Goal: Task Accomplishment & Management: Manage account settings

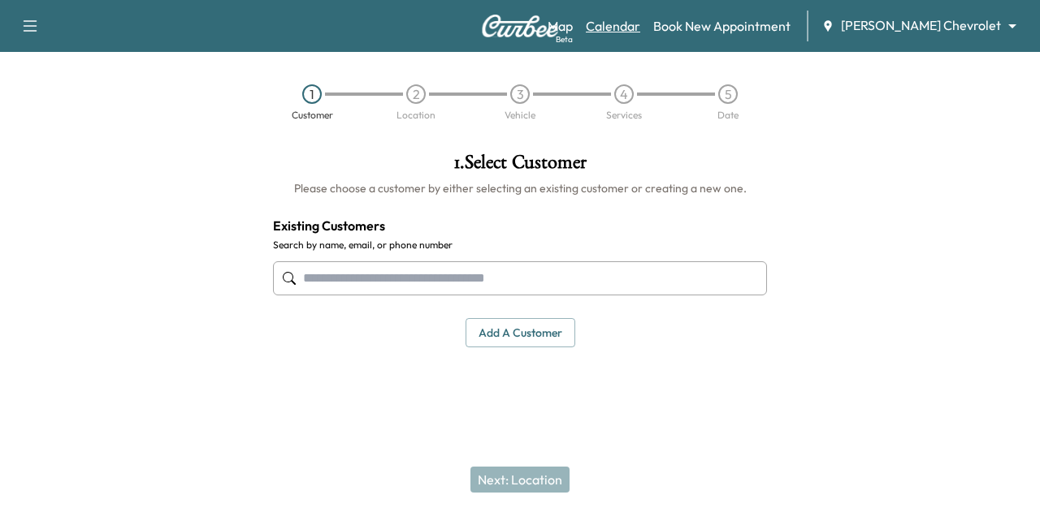
click at [640, 21] on link "Calendar" at bounding box center [613, 25] width 54 height 19
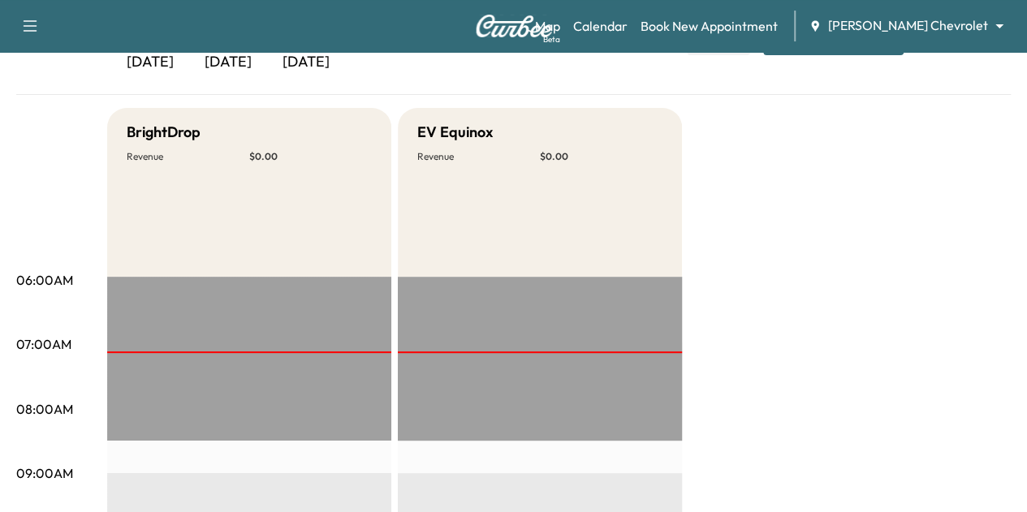
scroll to position [119, 0]
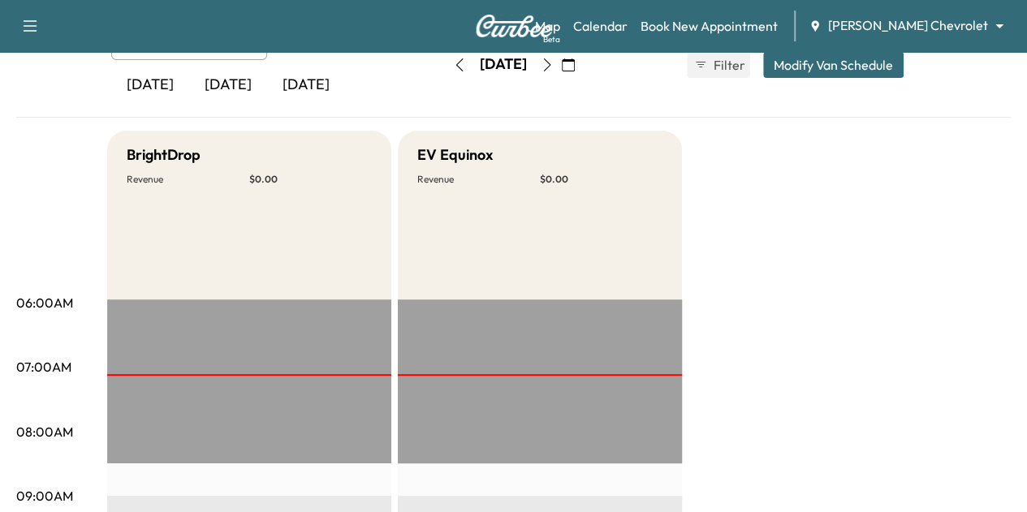
click at [959, 19] on body "Support Log Out Map Beta Calendar Book New Appointment [PERSON_NAME] Chevrolet …" at bounding box center [513, 137] width 1027 height 512
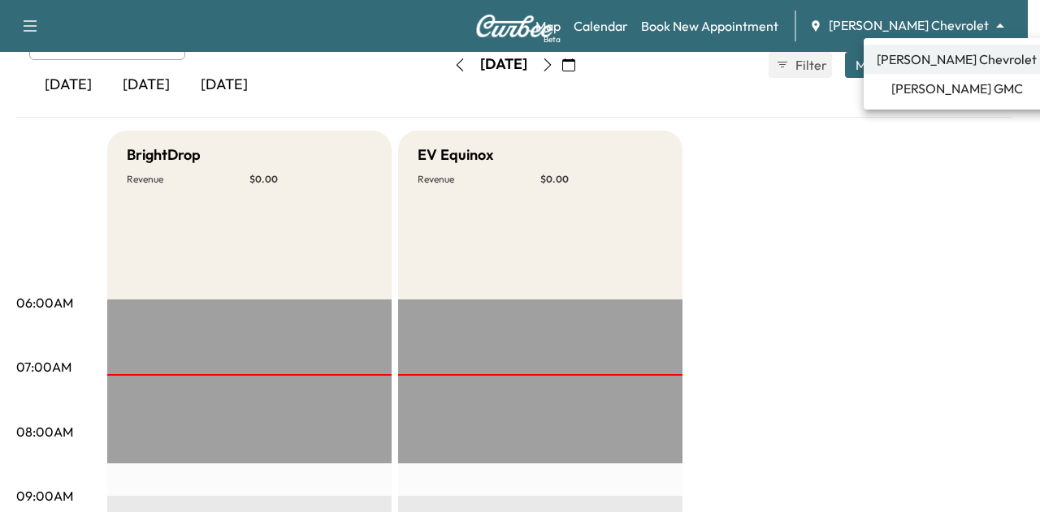
click at [945, 89] on span "[PERSON_NAME] GMC" at bounding box center [957, 88] width 132 height 19
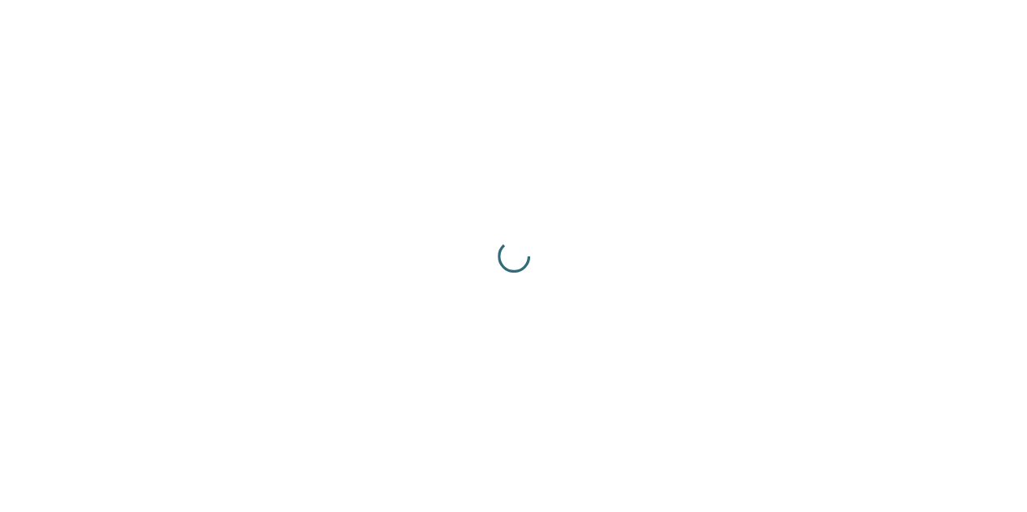
scroll to position [0, 0]
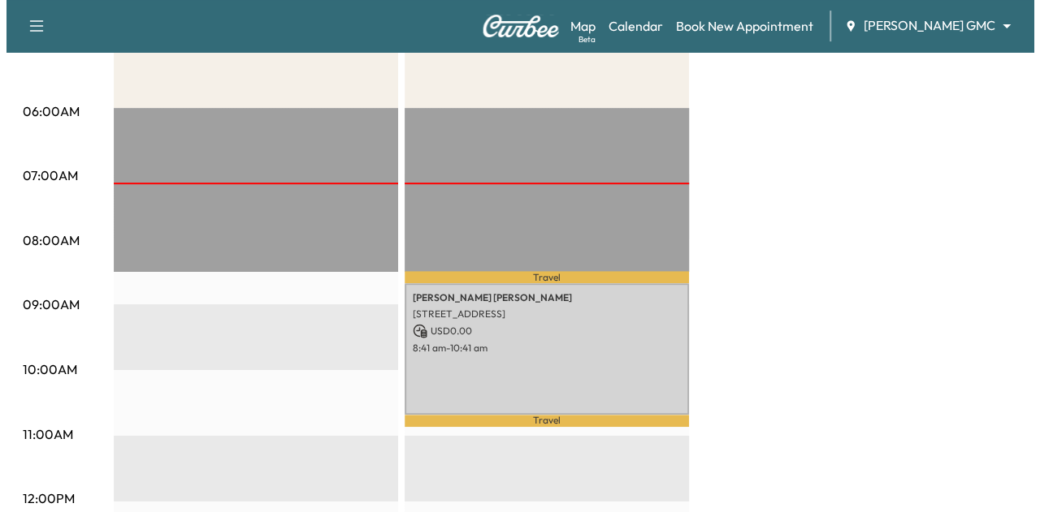
scroll to position [408, 0]
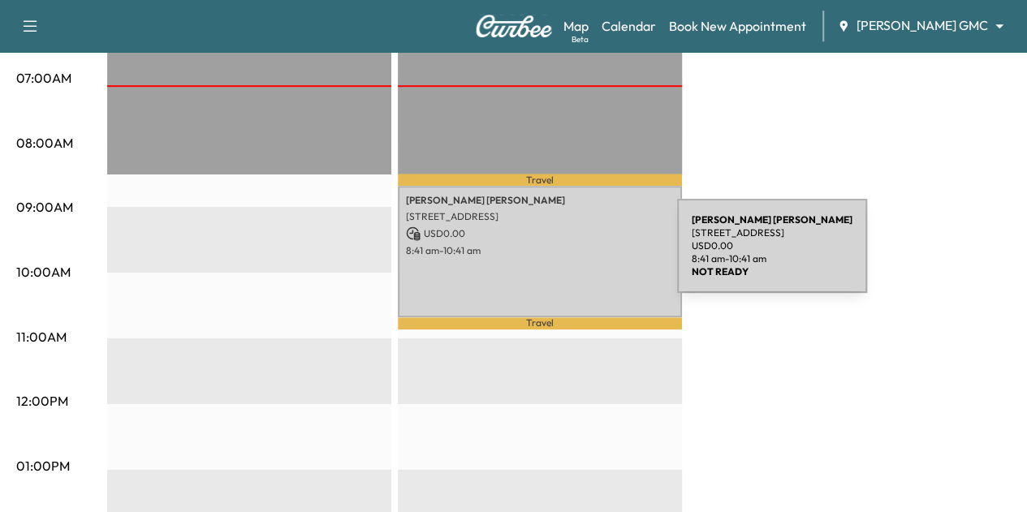
click at [556, 256] on div "[PERSON_NAME] [STREET_ADDRESS] USD 0.00 8:41 am - 10:41 am" at bounding box center [540, 252] width 284 height 132
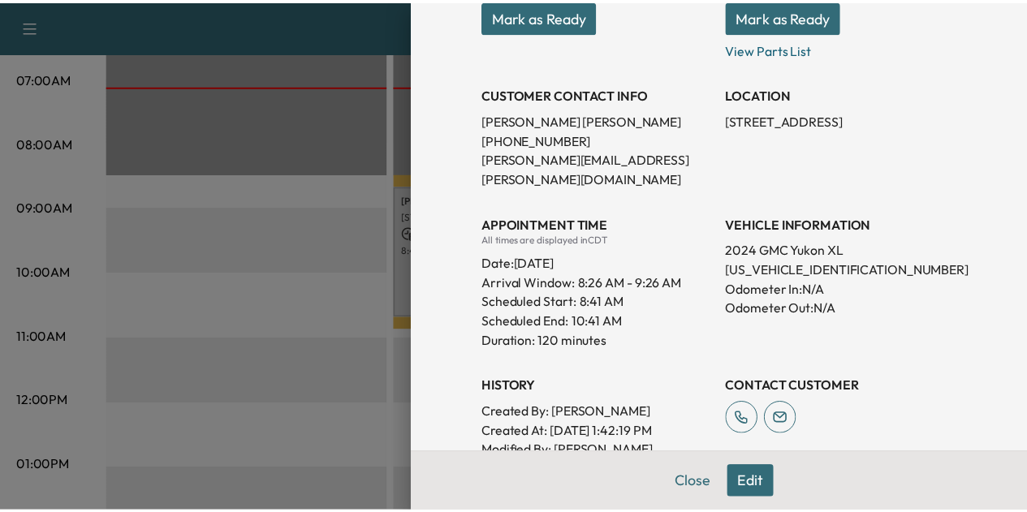
scroll to position [283, 0]
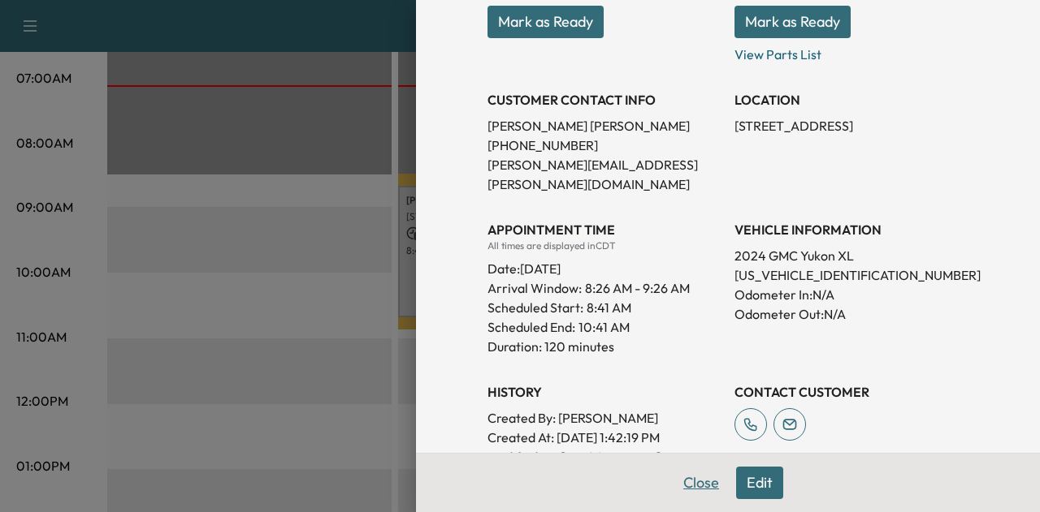
click at [695, 478] on button "Close" at bounding box center [700, 483] width 57 height 32
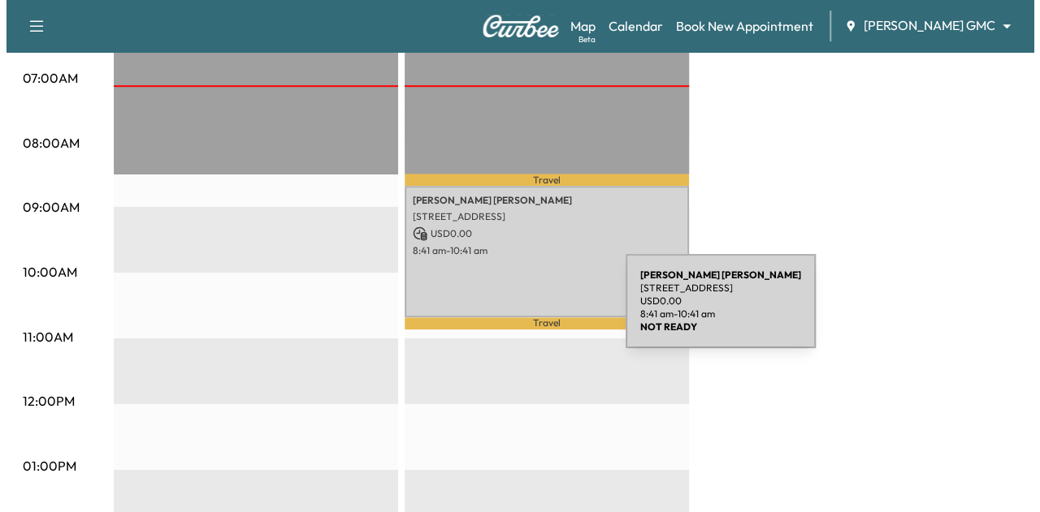
scroll to position [752, 0]
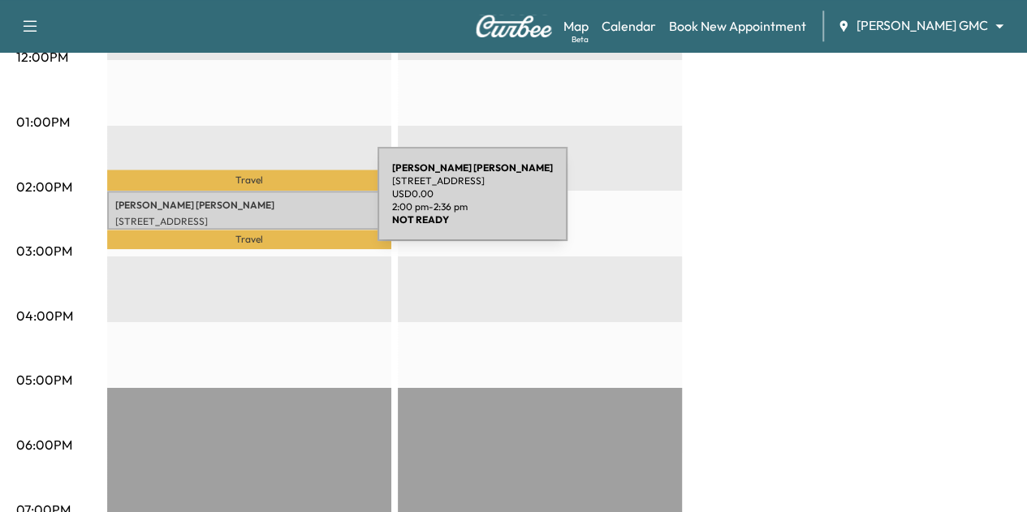
click at [257, 202] on p "[PERSON_NAME]" at bounding box center [249, 205] width 268 height 13
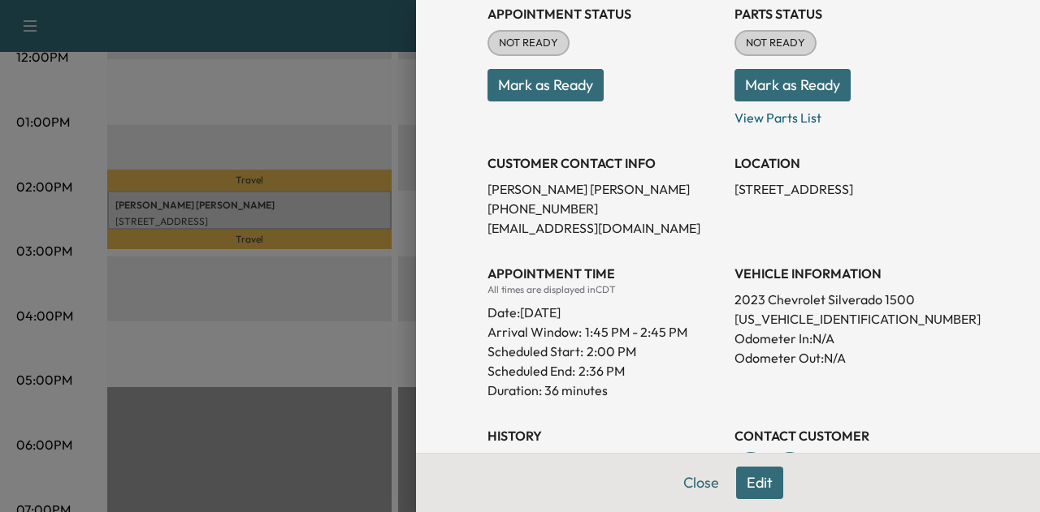
scroll to position [197, 0]
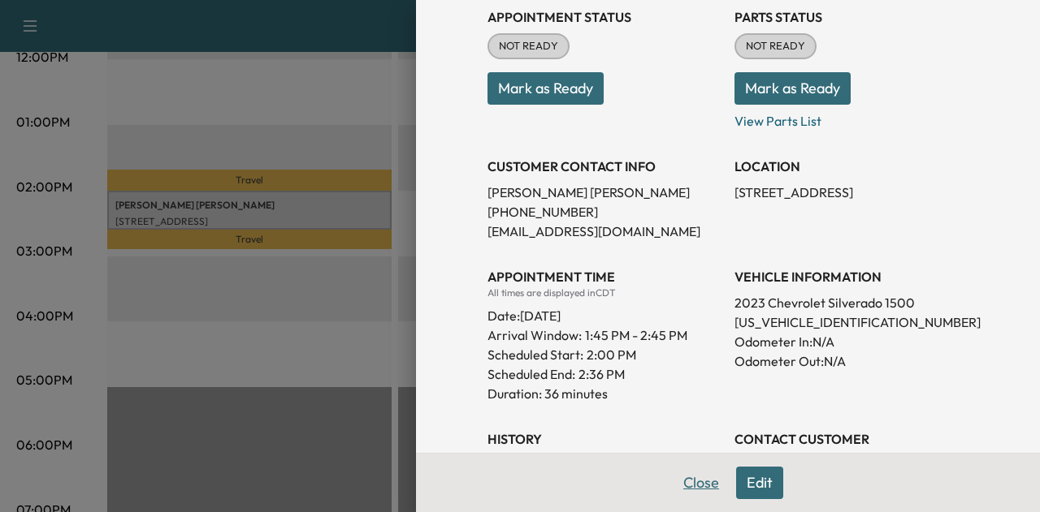
click at [689, 491] on button "Close" at bounding box center [700, 483] width 57 height 32
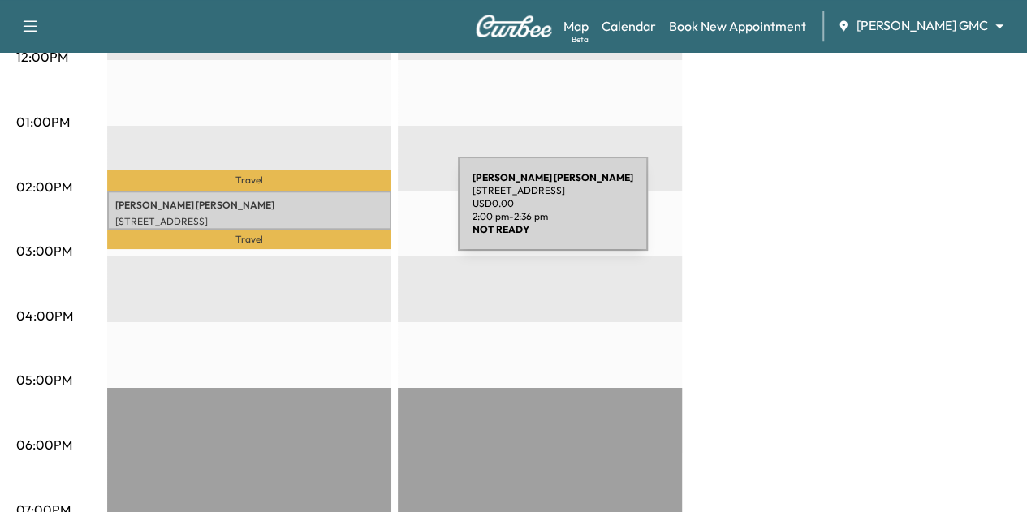
click at [336, 215] on p "[STREET_ADDRESS]" at bounding box center [249, 221] width 268 height 13
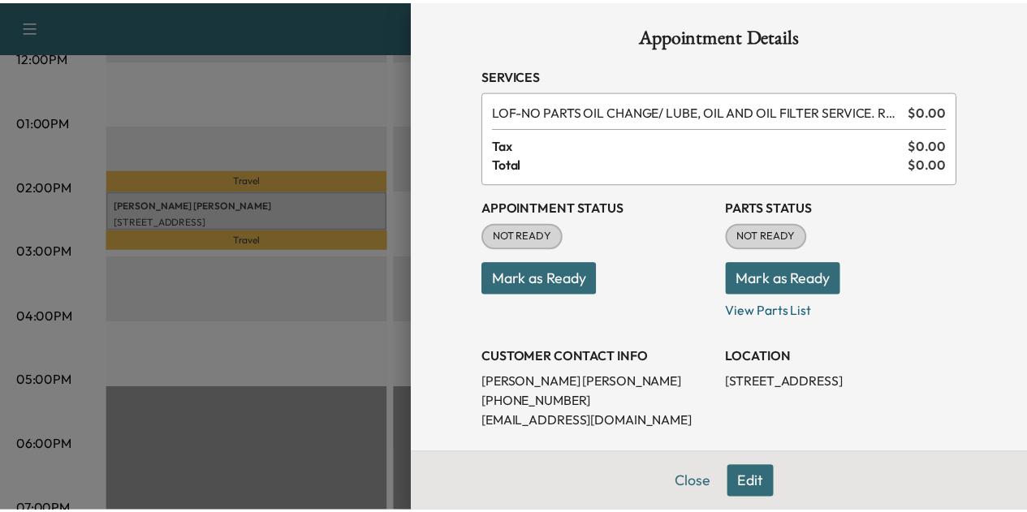
scroll to position [0, 0]
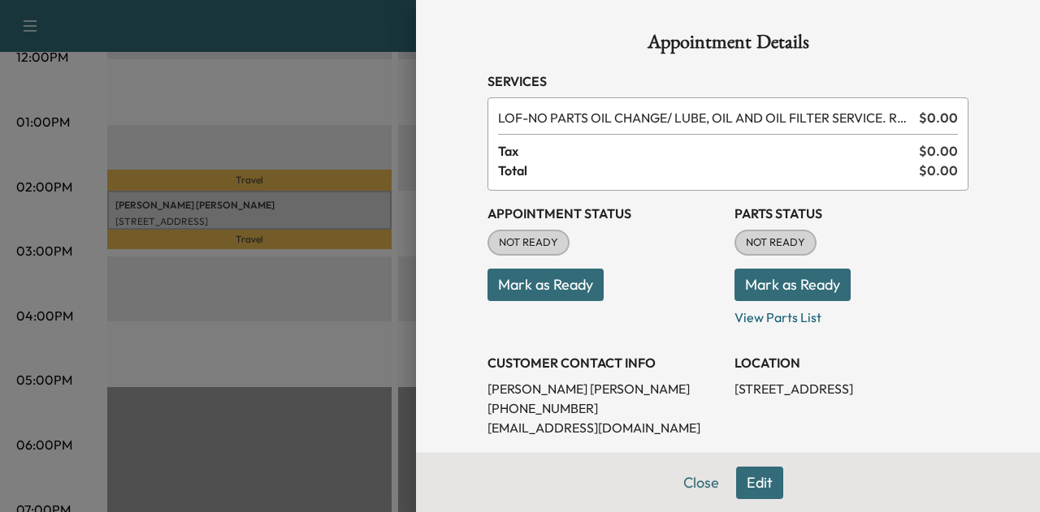
click at [754, 486] on button "Edit" at bounding box center [759, 483] width 47 height 32
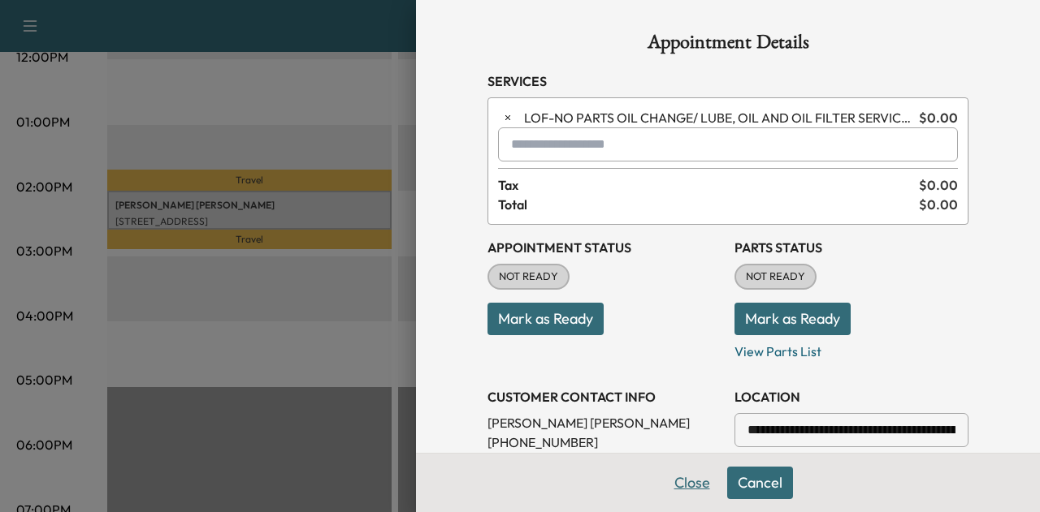
click at [682, 481] on button "Close" at bounding box center [692, 483] width 57 height 32
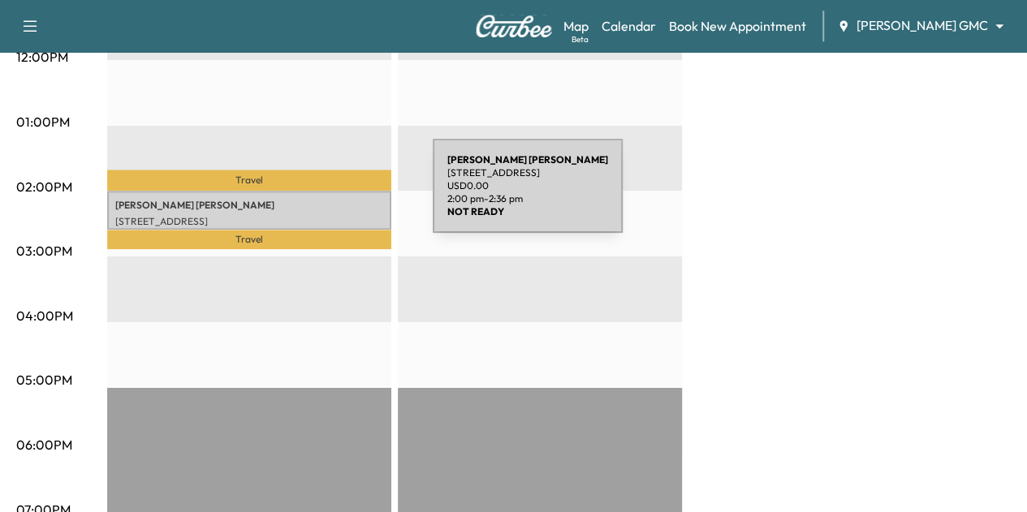
click at [311, 199] on p "[PERSON_NAME]" at bounding box center [249, 205] width 268 height 13
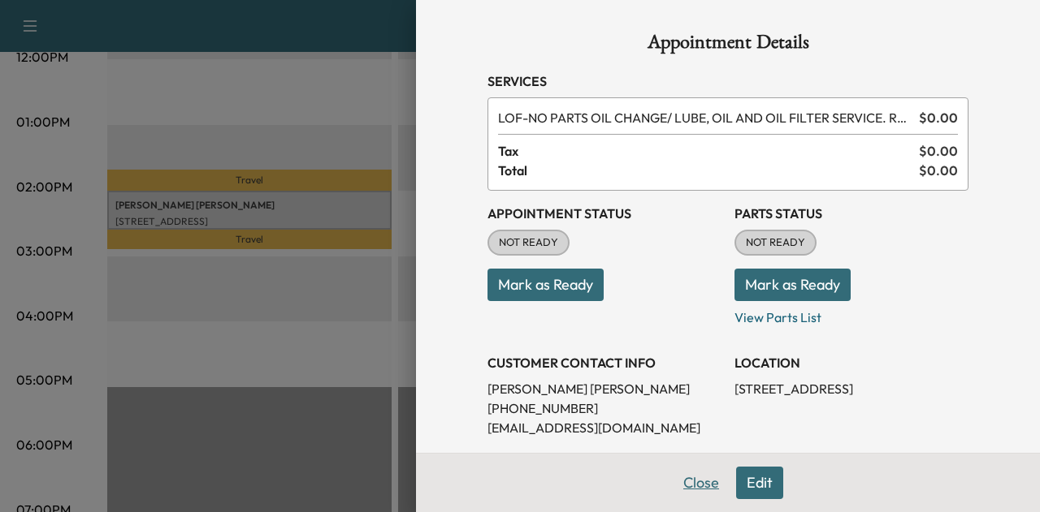
click at [687, 491] on button "Close" at bounding box center [700, 483] width 57 height 32
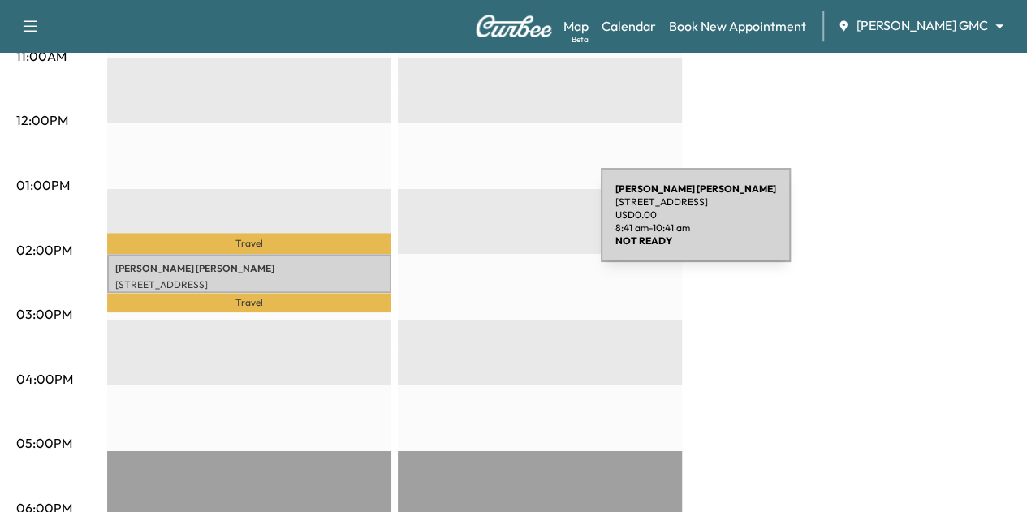
scroll to position [710, 0]
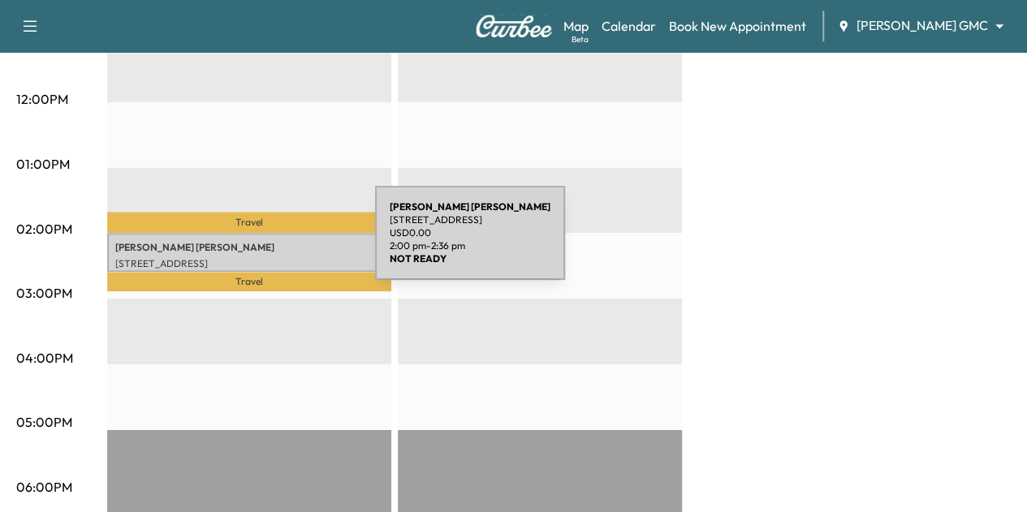
click at [255, 243] on p "[PERSON_NAME]" at bounding box center [249, 247] width 268 height 13
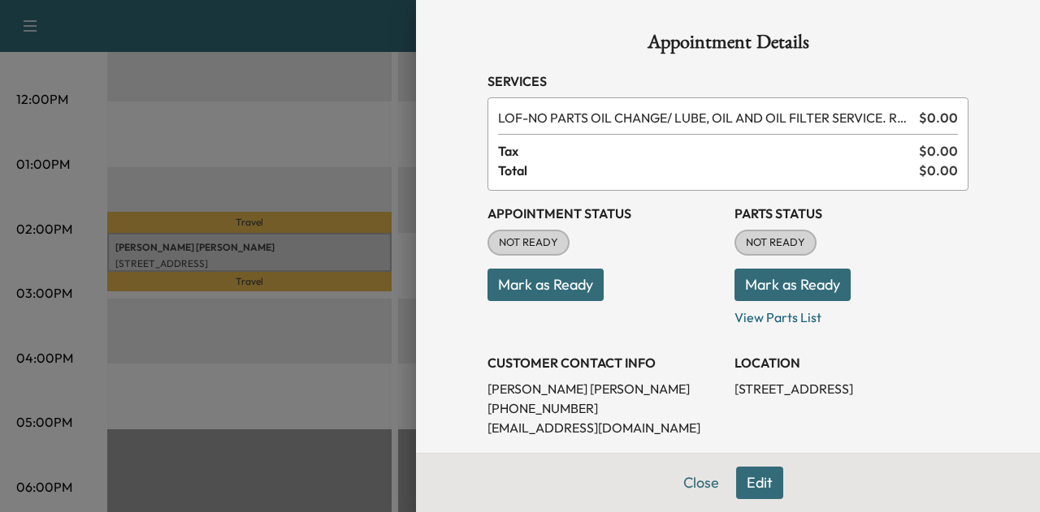
click at [753, 491] on button "Edit" at bounding box center [759, 483] width 47 height 32
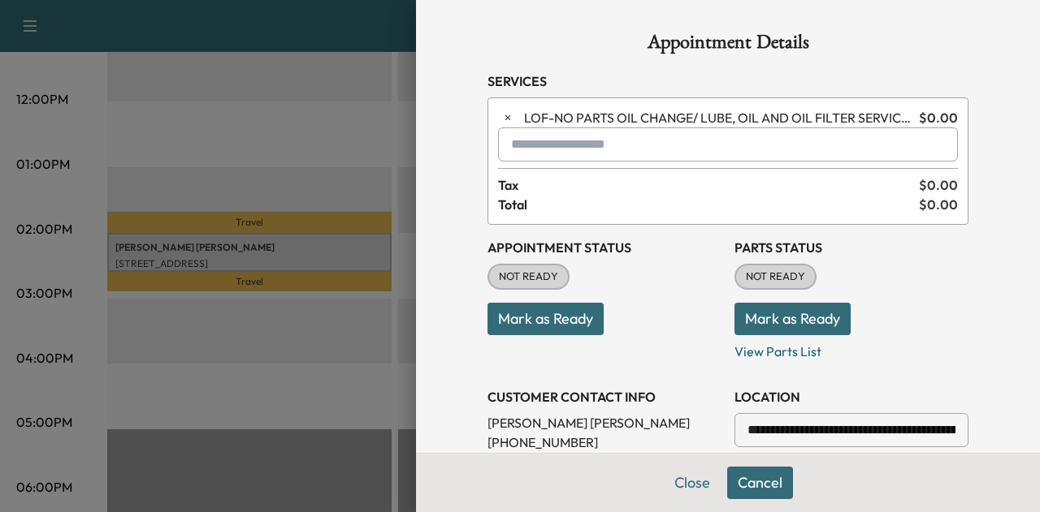
click at [660, 153] on input "text" at bounding box center [728, 145] width 460 height 34
type input "*"
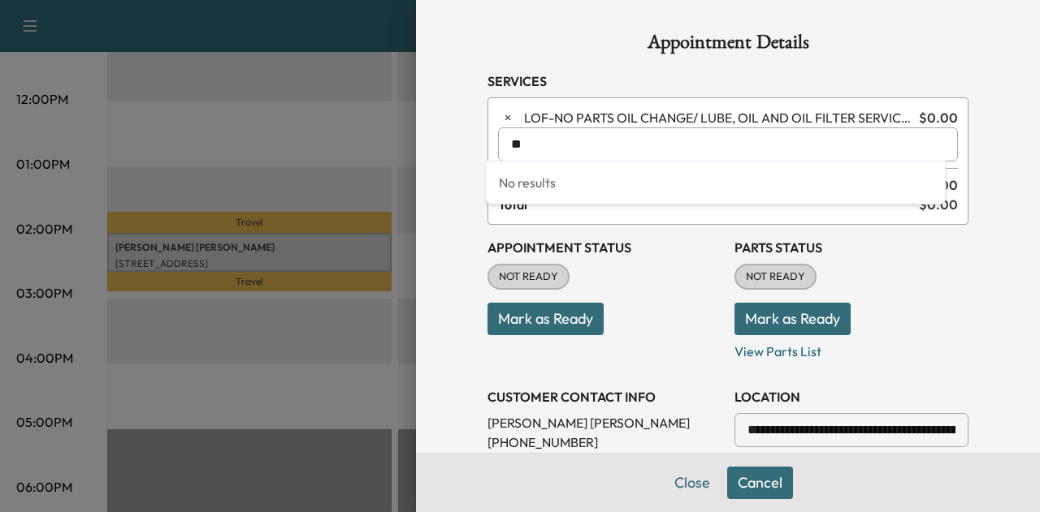
type input "*"
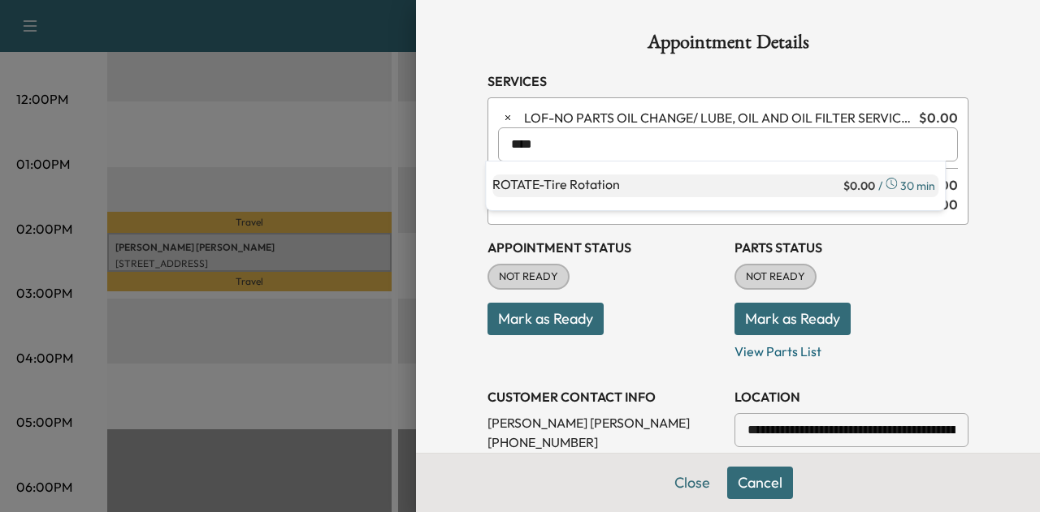
click at [630, 191] on p "ROTATE - Tire Rotation" at bounding box center [666, 186] width 348 height 23
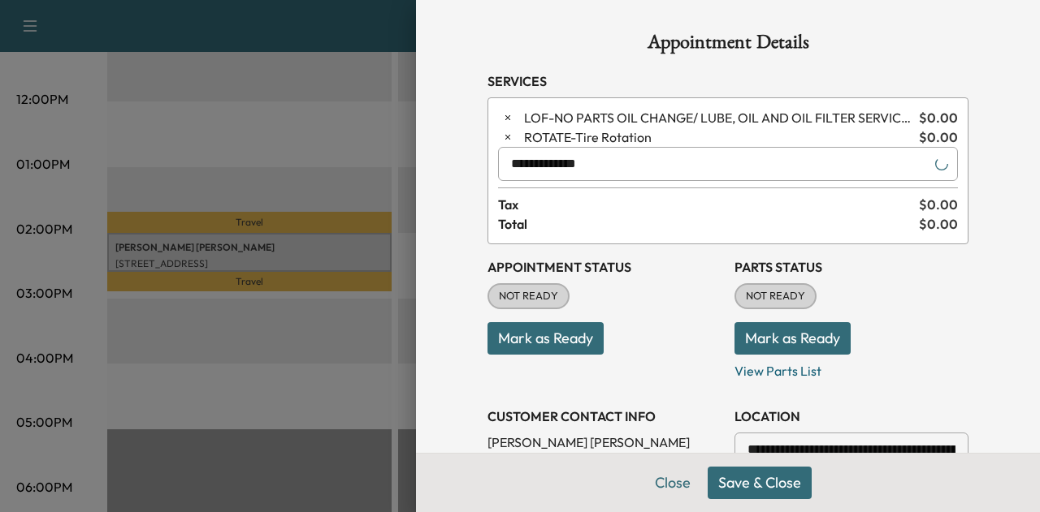
type input "**********"
click at [746, 486] on button "Save & Close" at bounding box center [759, 483] width 104 height 32
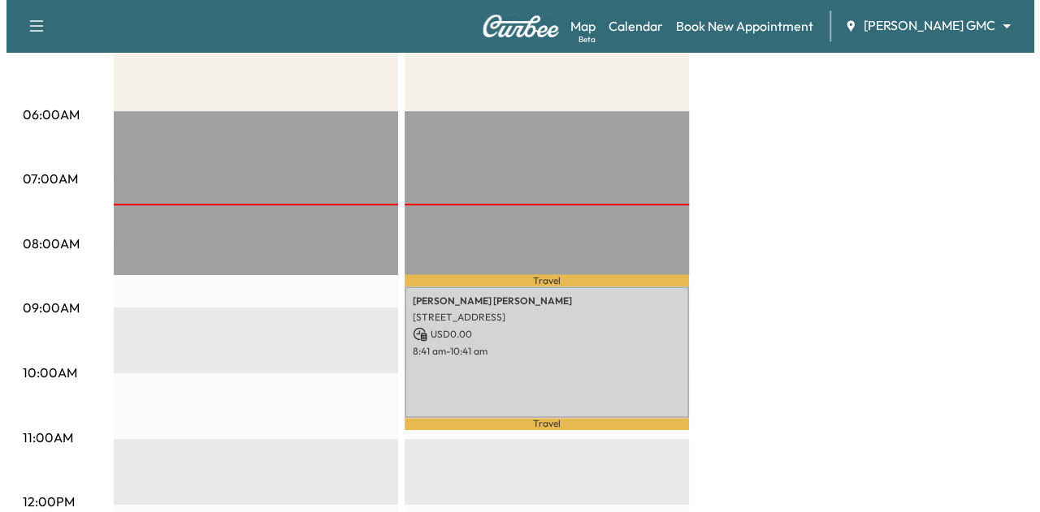
scroll to position [309, 0]
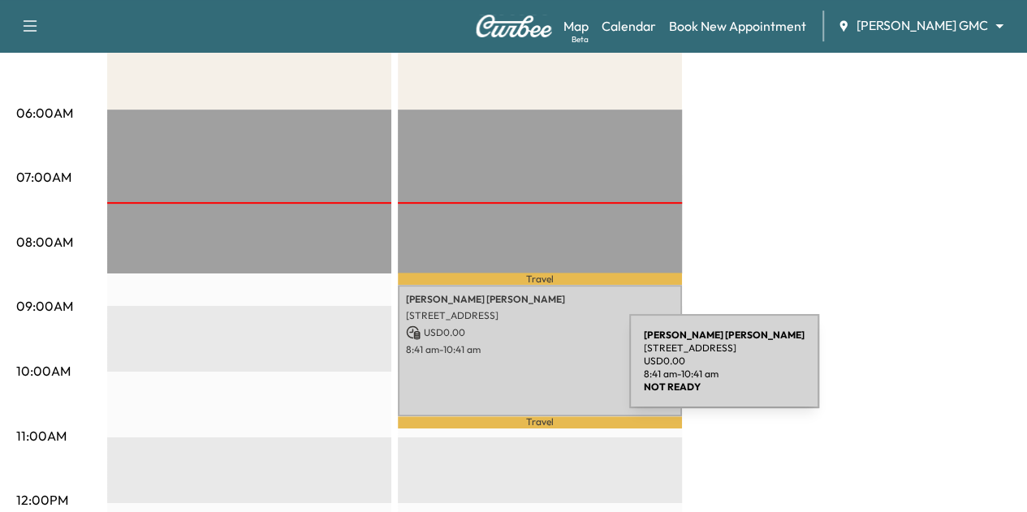
click at [512, 373] on div "[PERSON_NAME] [STREET_ADDRESS] USD 0.00 8:41 am - 10:41 am" at bounding box center [540, 351] width 284 height 132
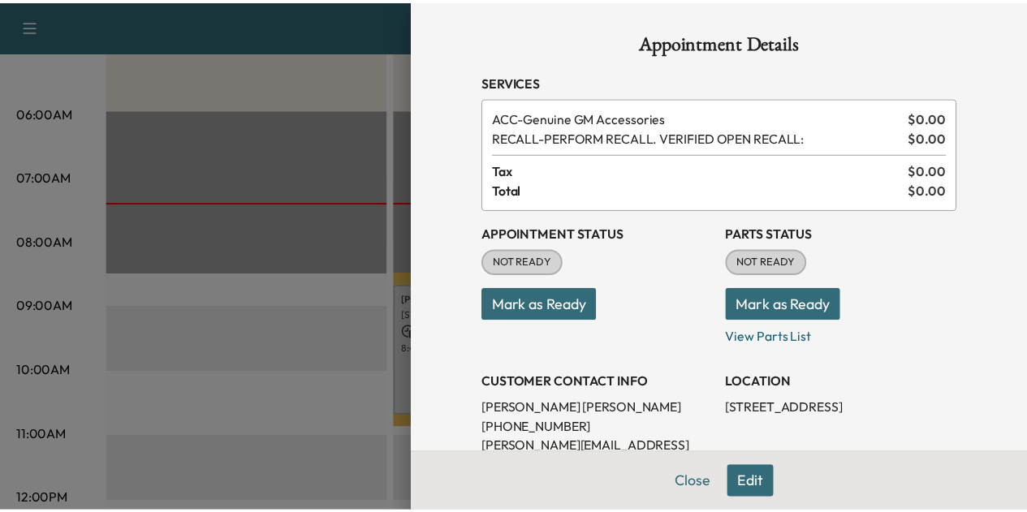
scroll to position [144, 0]
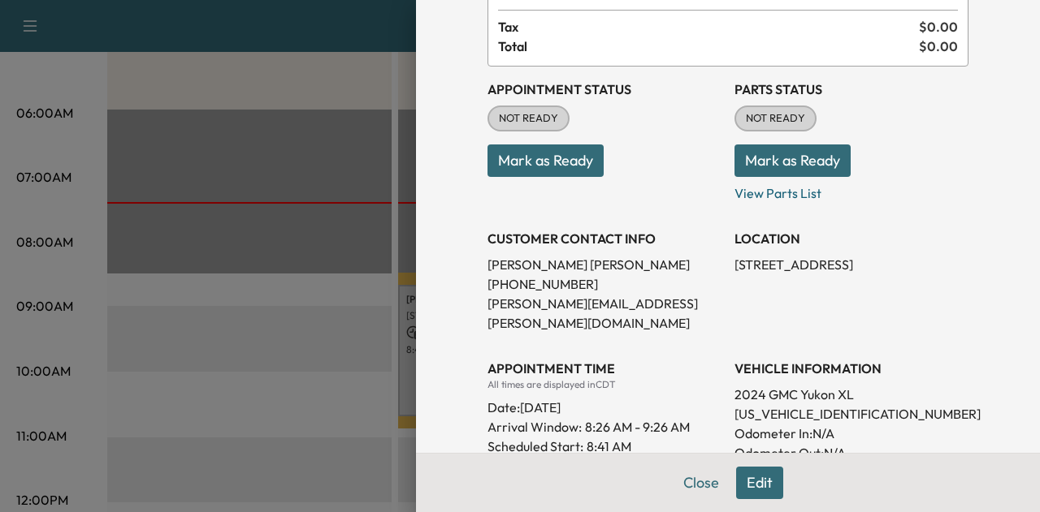
click at [786, 404] on p "[US_VEHICLE_IDENTIFICATION_NUMBER]" at bounding box center [851, 413] width 234 height 19
copy p "[US_VEHICLE_IDENTIFICATION_NUMBER]"
click at [685, 486] on button "Close" at bounding box center [700, 483] width 57 height 32
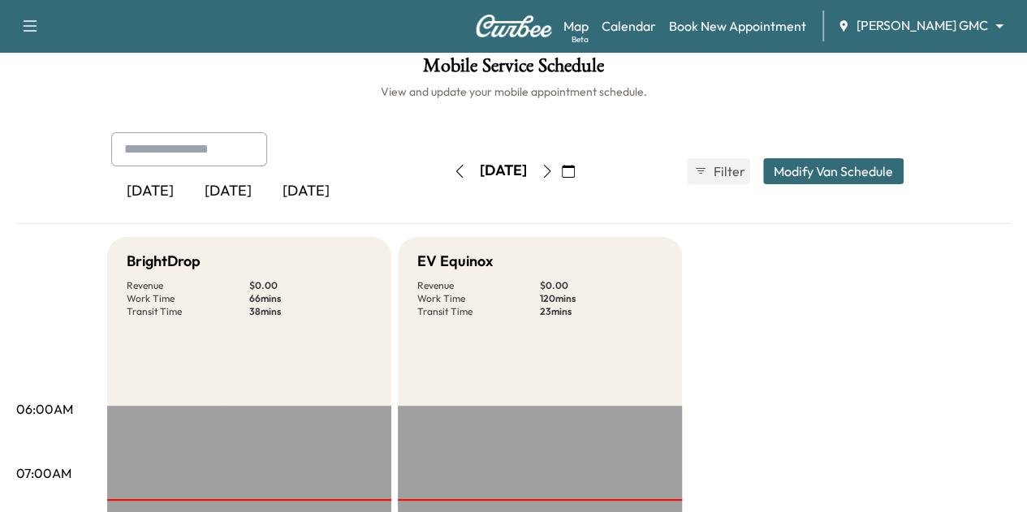
click at [554, 172] on icon "button" at bounding box center [547, 171] width 13 height 13
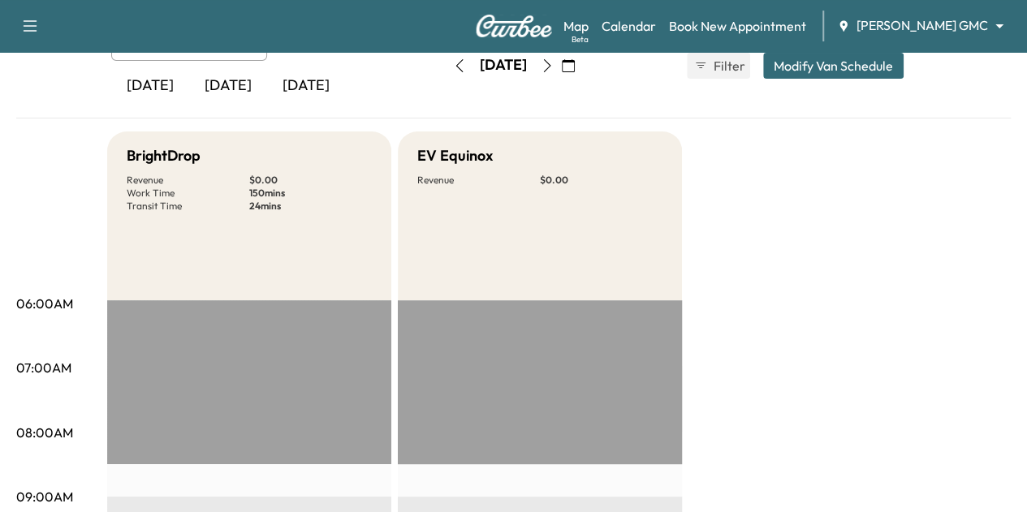
scroll to position [24, 0]
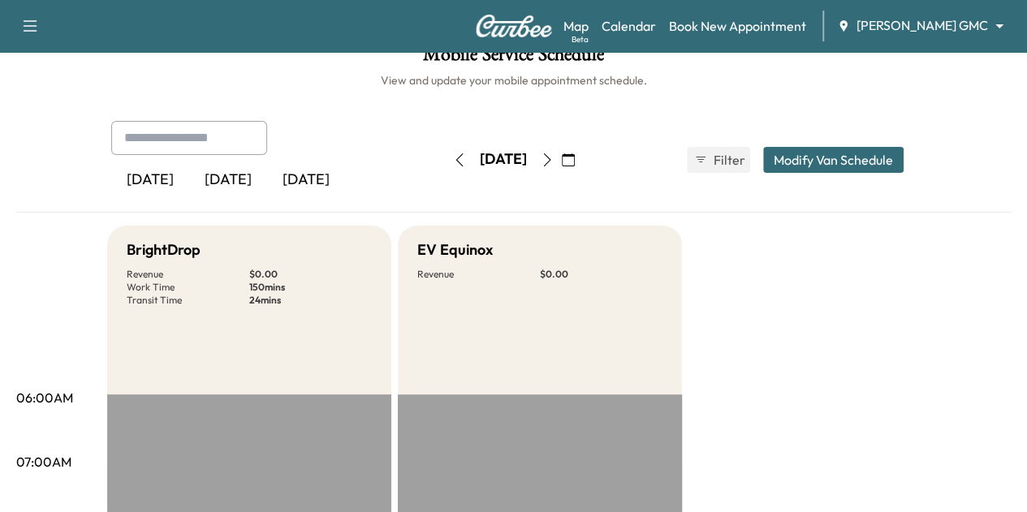
click at [554, 154] on icon "button" at bounding box center [547, 160] width 13 height 13
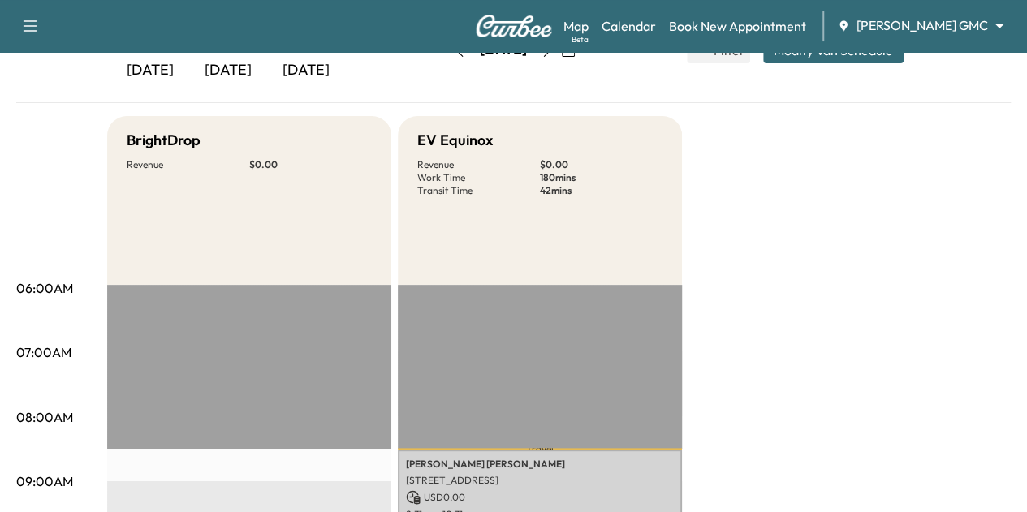
scroll to position [156, 0]
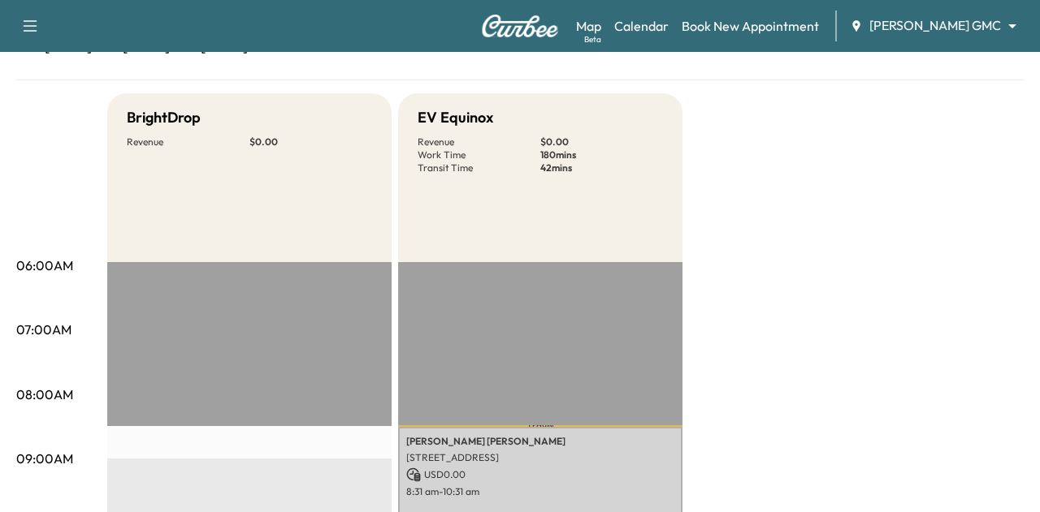
click at [895, 24] on body "Support Log Out Map Beta Calendar Book New Appointment [PERSON_NAME] GMC ******…" at bounding box center [520, 100] width 1040 height 512
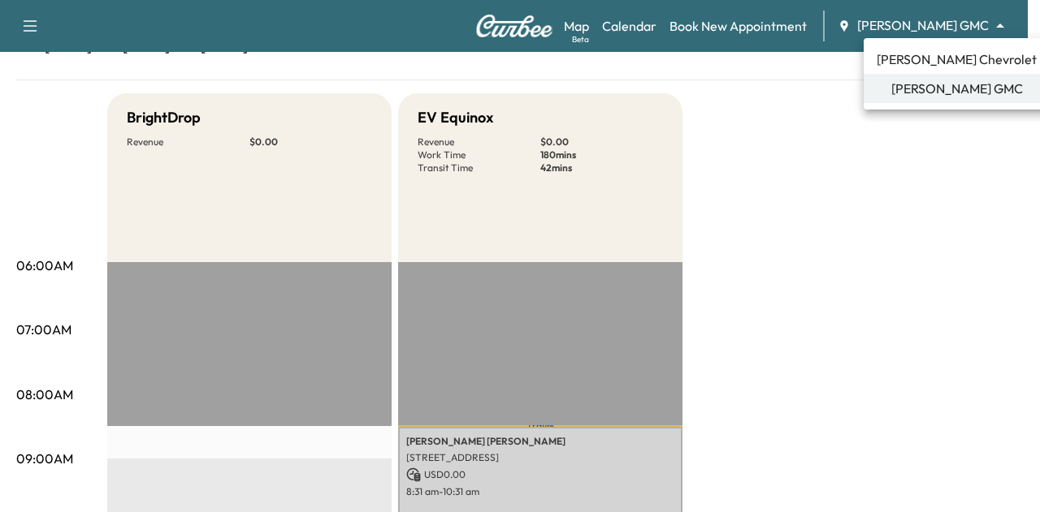
click at [895, 54] on span "[PERSON_NAME] Chevrolet" at bounding box center [956, 59] width 160 height 19
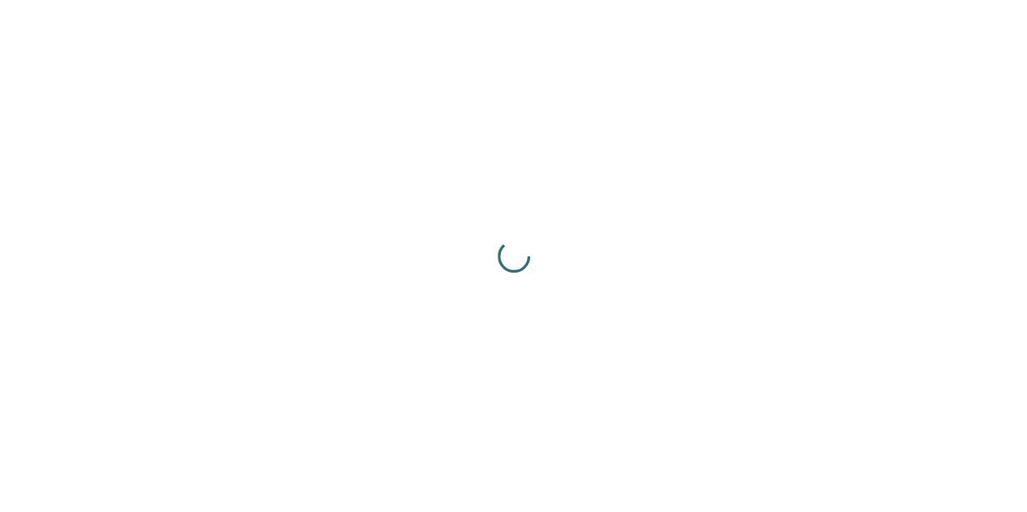
scroll to position [0, 0]
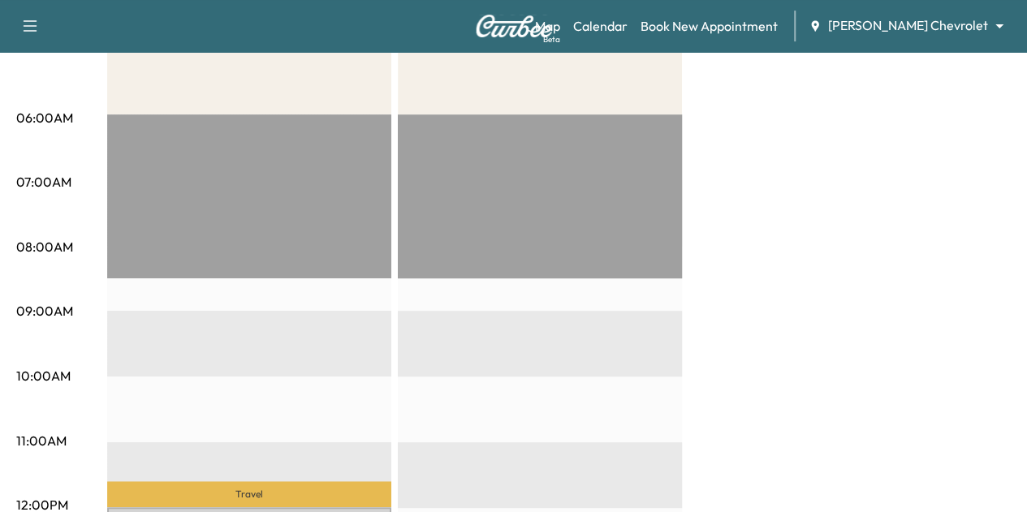
scroll to position [521, 0]
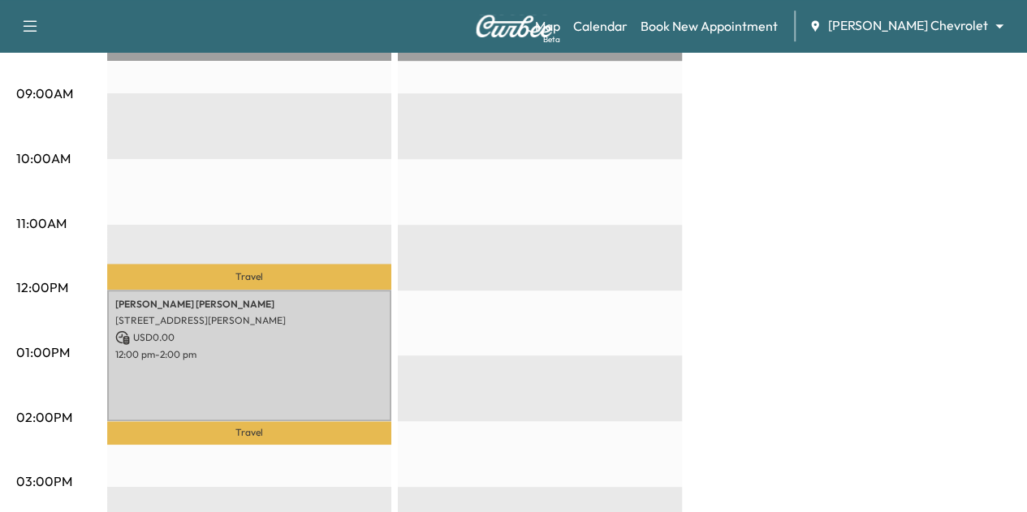
click at [897, 35] on div "[PERSON_NAME] Chevrolet ******** ​" at bounding box center [911, 25] width 205 height 19
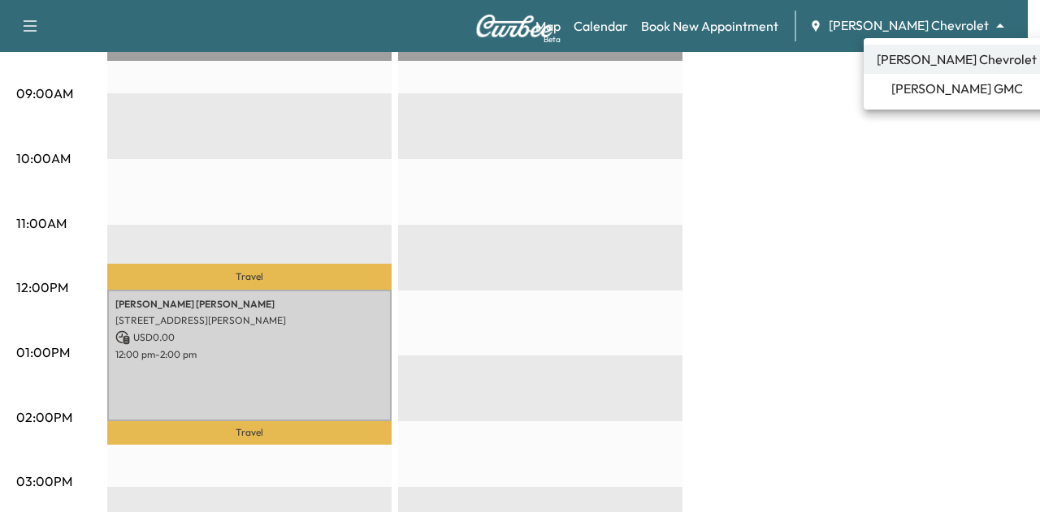
click at [902, 95] on li "[PERSON_NAME] GMC" at bounding box center [956, 88] width 186 height 29
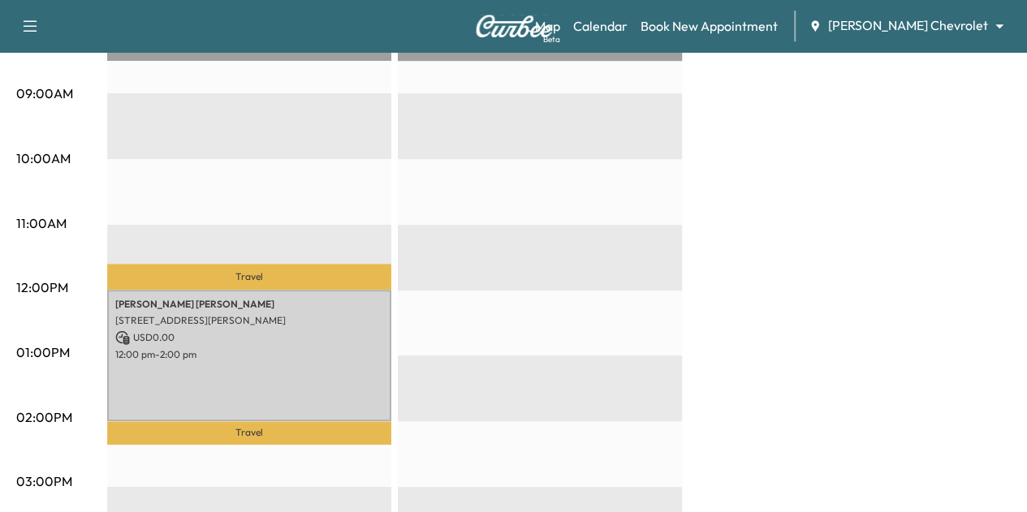
scroll to position [0, 0]
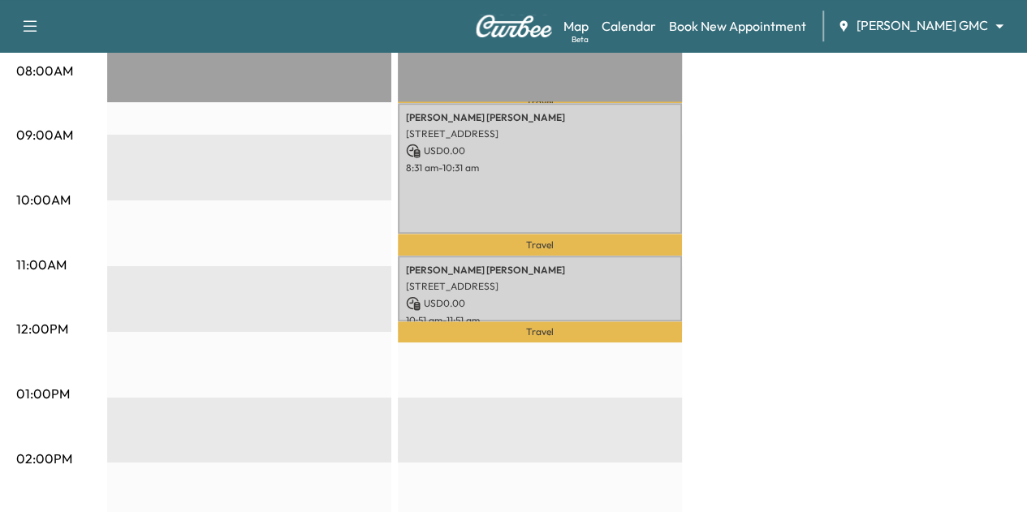
scroll to position [476, 0]
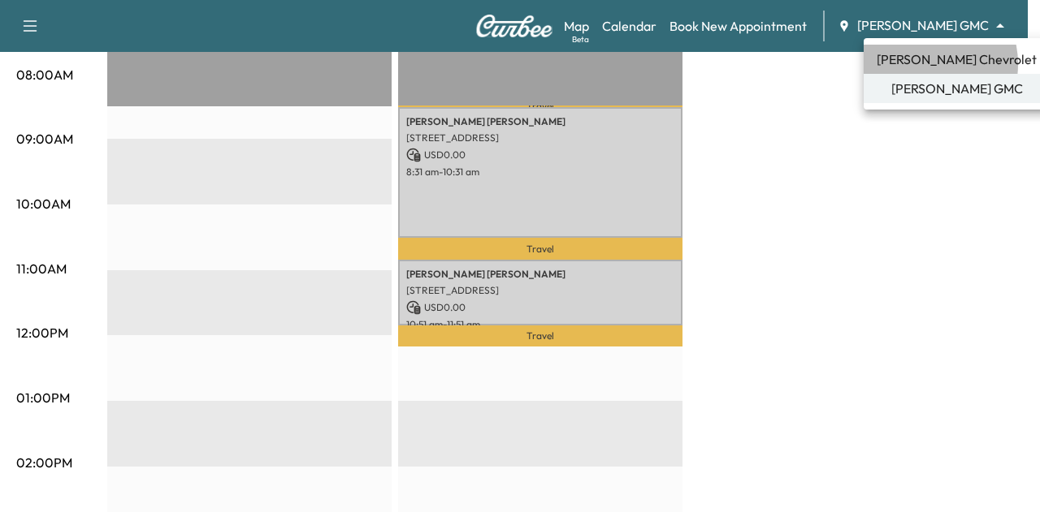
click at [919, 64] on span "[PERSON_NAME] Chevrolet" at bounding box center [956, 59] width 160 height 19
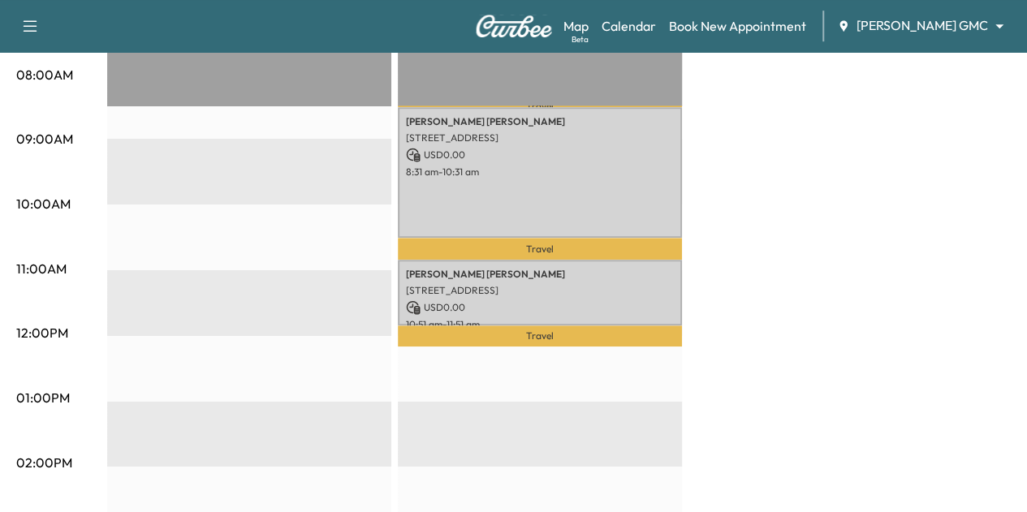
scroll to position [0, 0]
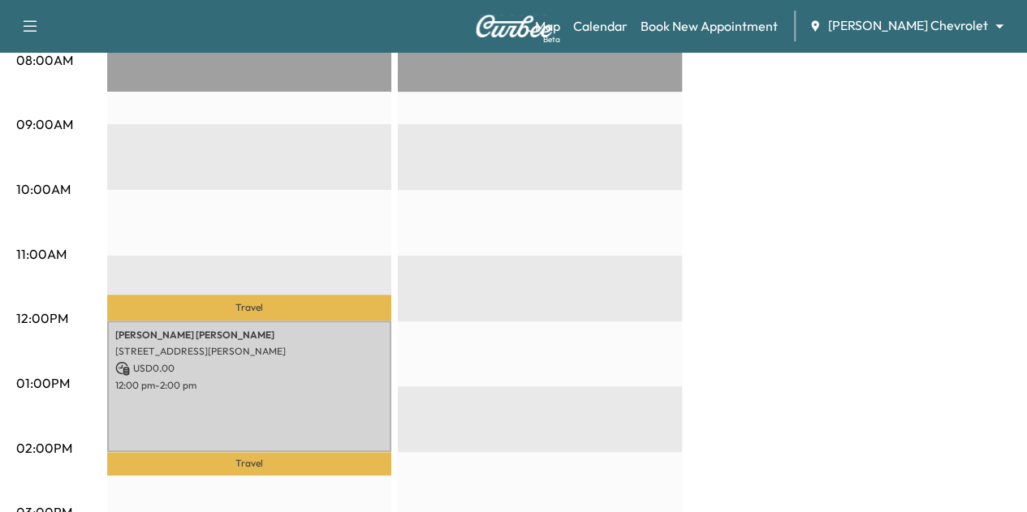
scroll to position [491, 0]
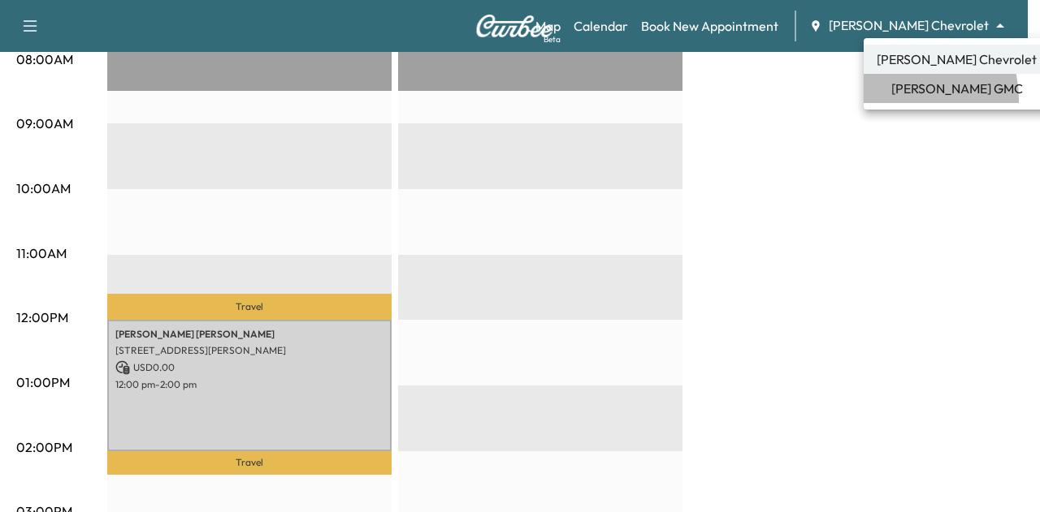
click at [905, 99] on li "[PERSON_NAME] GMC" at bounding box center [956, 88] width 186 height 29
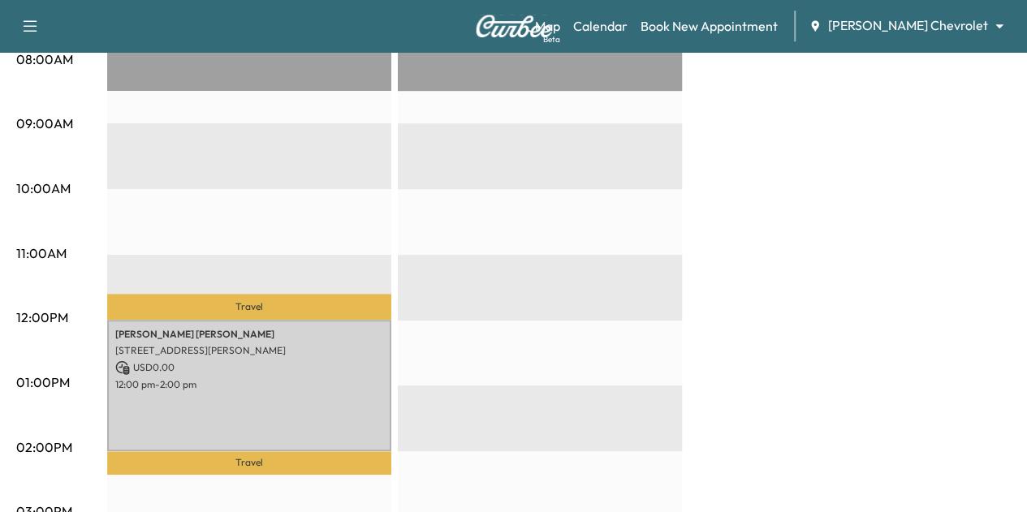
scroll to position [0, 0]
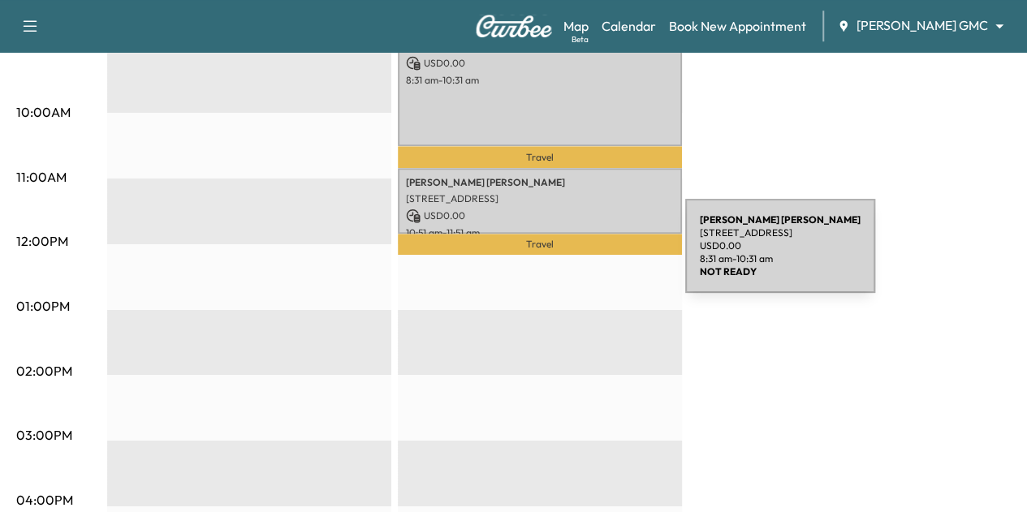
scroll to position [569, 0]
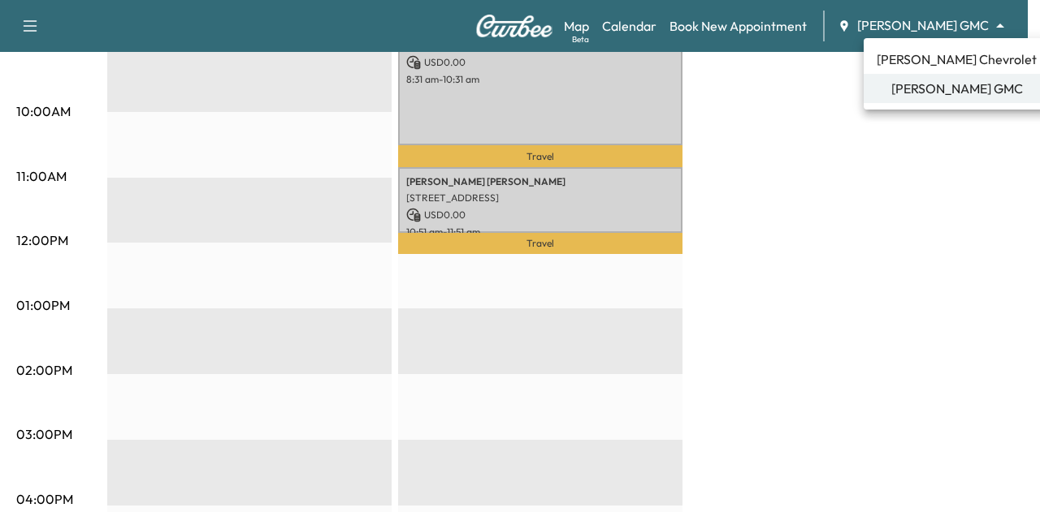
click at [921, 66] on span "[PERSON_NAME] Chevrolet" at bounding box center [956, 59] width 160 height 19
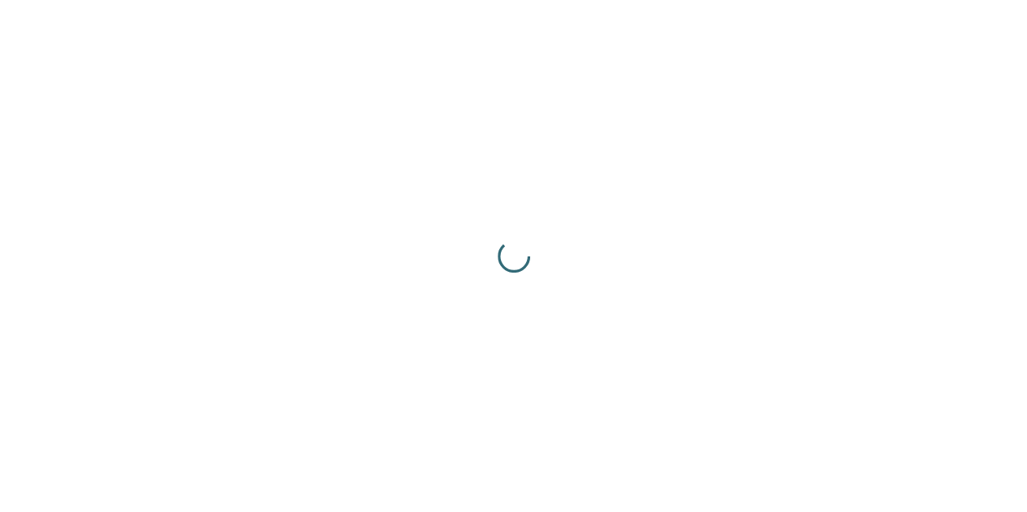
scroll to position [0, 0]
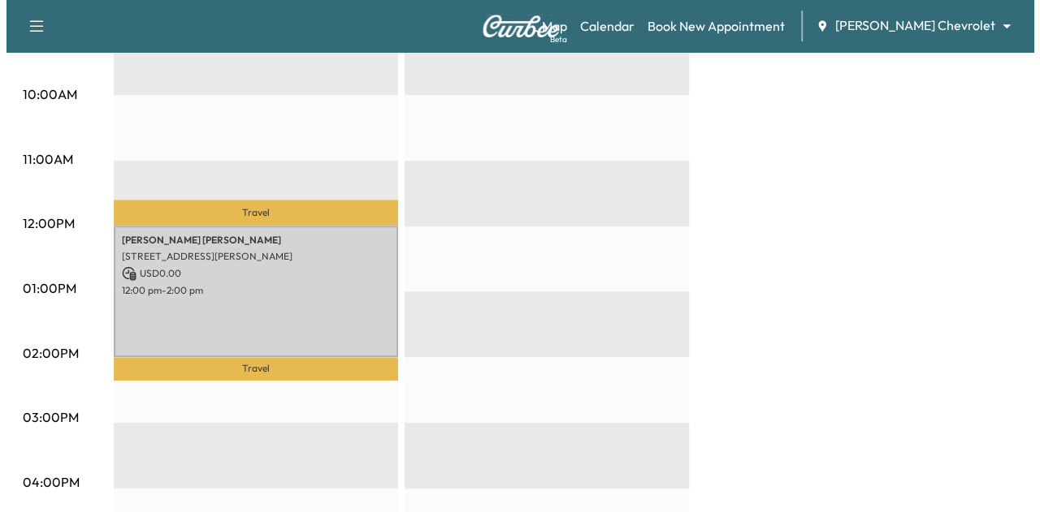
scroll to position [585, 0]
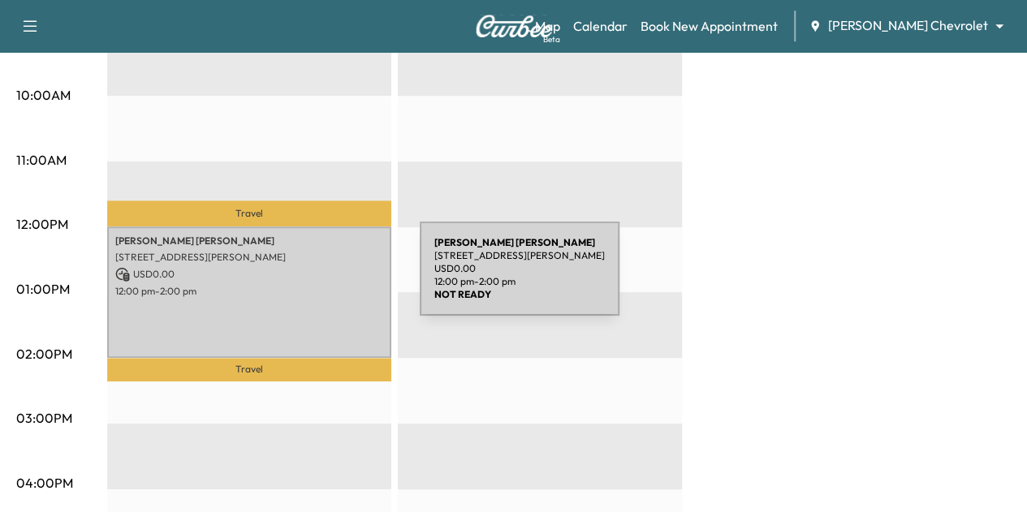
click at [298, 279] on div "[PERSON_NAME] [STREET_ADDRESS][PERSON_NAME] USD 0.00 12:00 pm - 2:00 pm" at bounding box center [249, 293] width 284 height 132
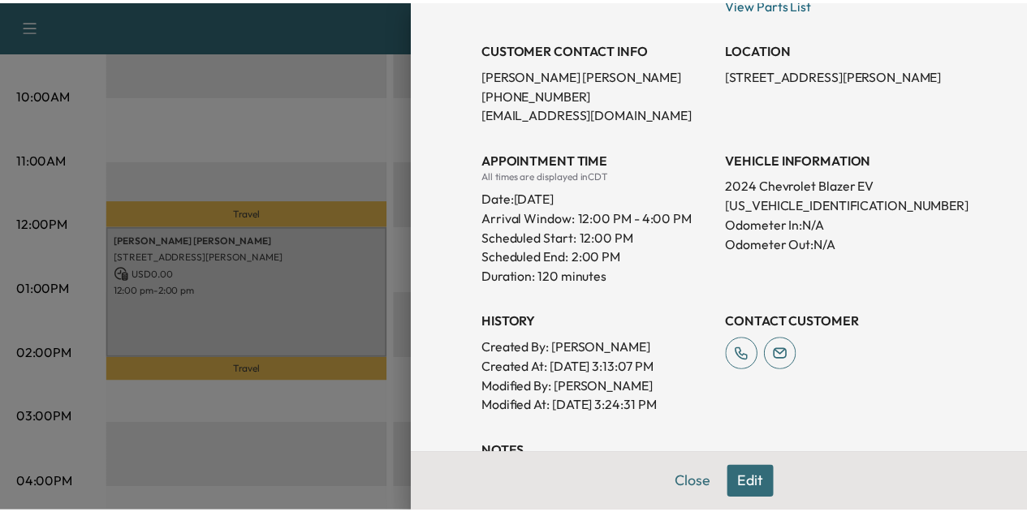
scroll to position [311, 0]
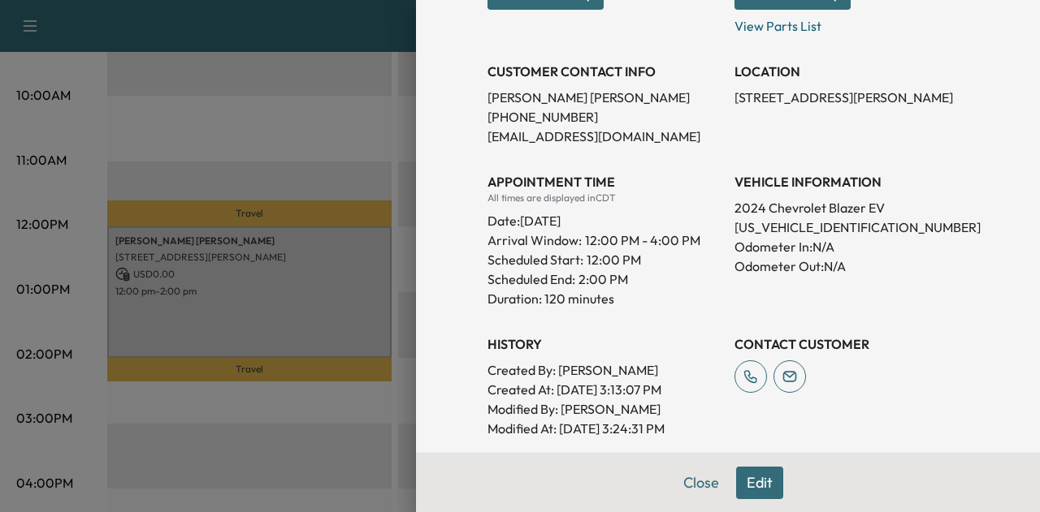
click at [755, 97] on p "[STREET_ADDRESS][PERSON_NAME]" at bounding box center [851, 97] width 234 height 19
copy p "[STREET_ADDRESS][PERSON_NAME]"
click at [685, 480] on button "Close" at bounding box center [700, 483] width 57 height 32
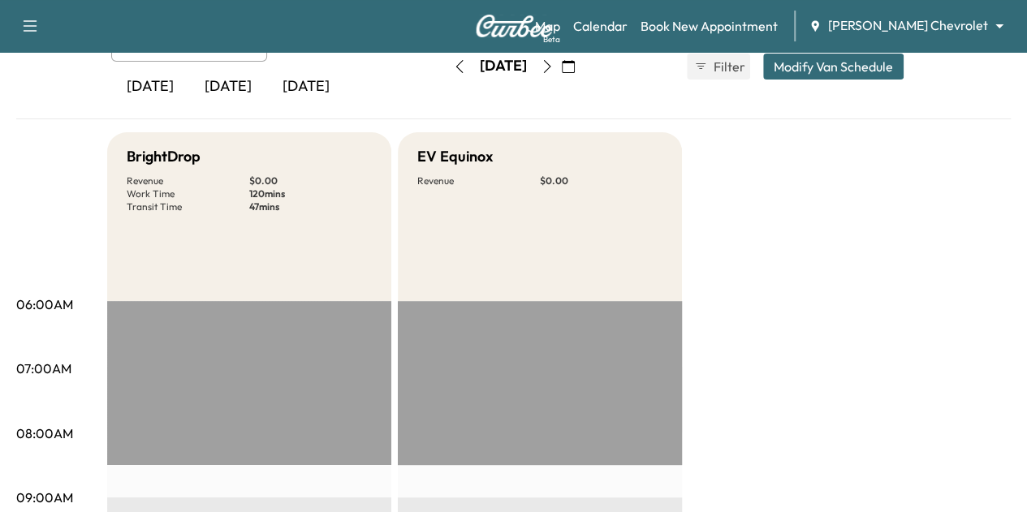
scroll to position [101, 0]
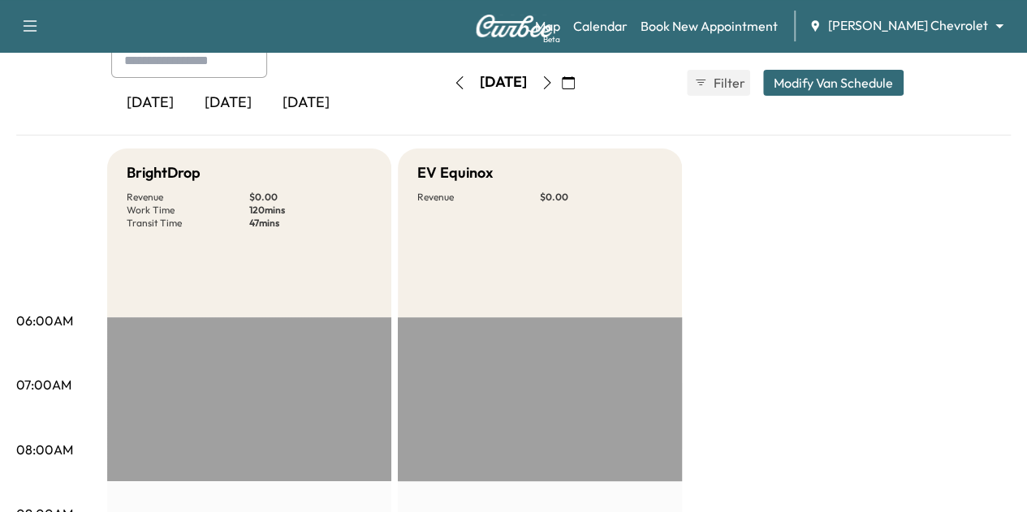
click at [927, 15] on body "Support Log Out Map Beta Calendar Book New Appointment [PERSON_NAME] Chevrolet …" at bounding box center [513, 155] width 1027 height 512
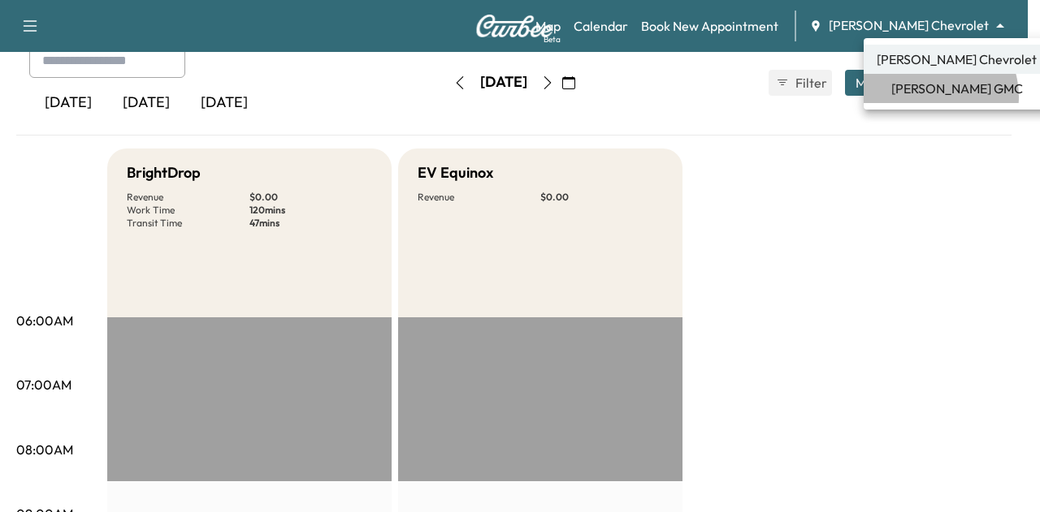
click at [930, 97] on span "[PERSON_NAME] GMC" at bounding box center [957, 88] width 132 height 19
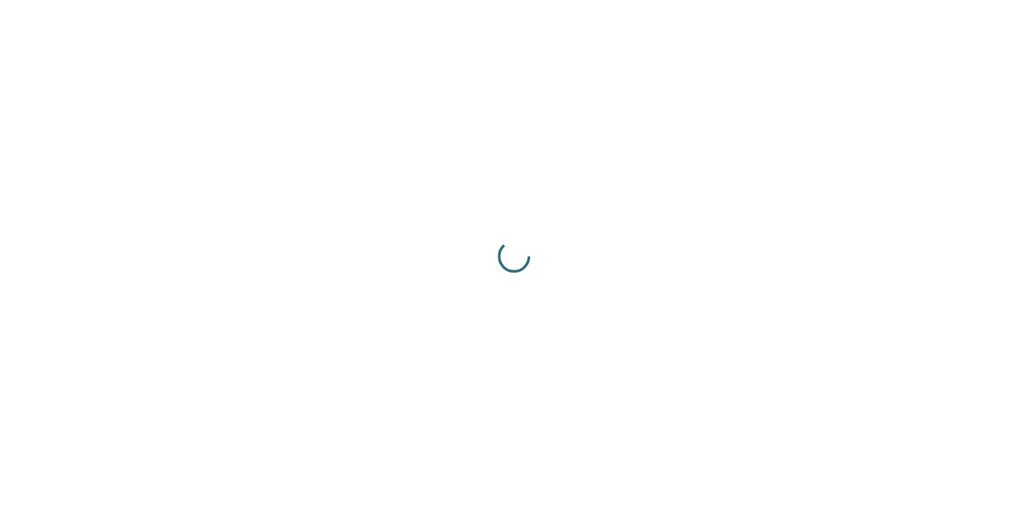
scroll to position [0, 0]
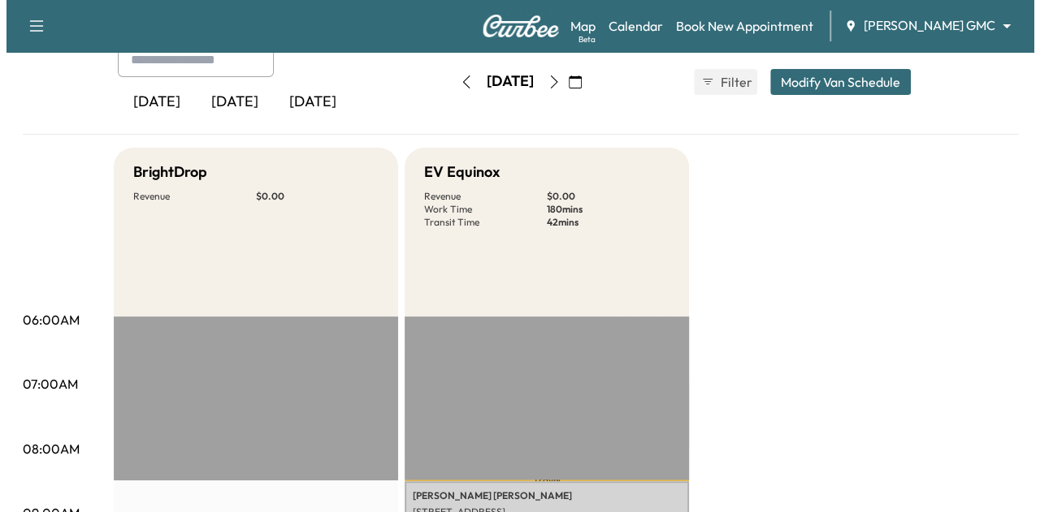
scroll to position [460, 0]
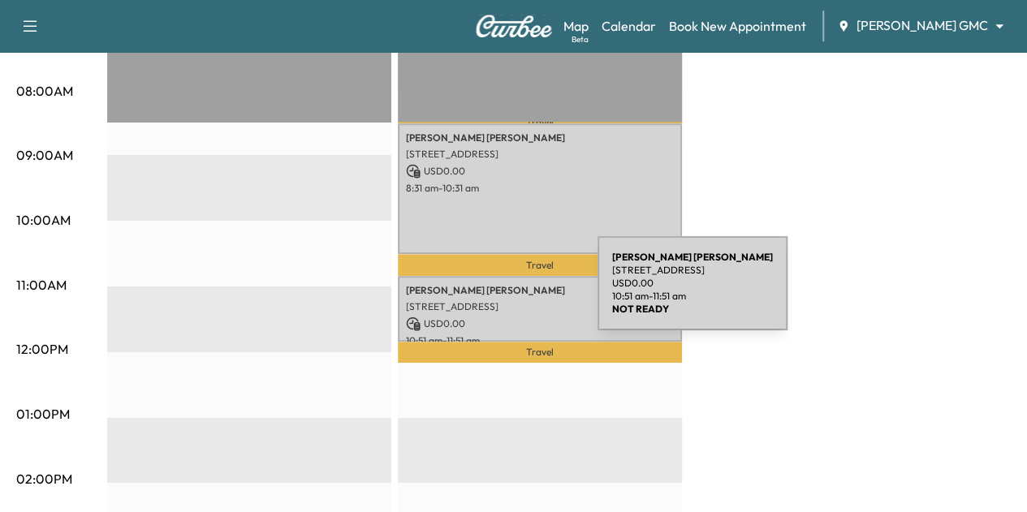
click at [476, 293] on div "[PERSON_NAME] [PERSON_NAME] [STREET_ADDRESS] USD 0.00 10:51 am - 11:51 am" at bounding box center [540, 309] width 284 height 66
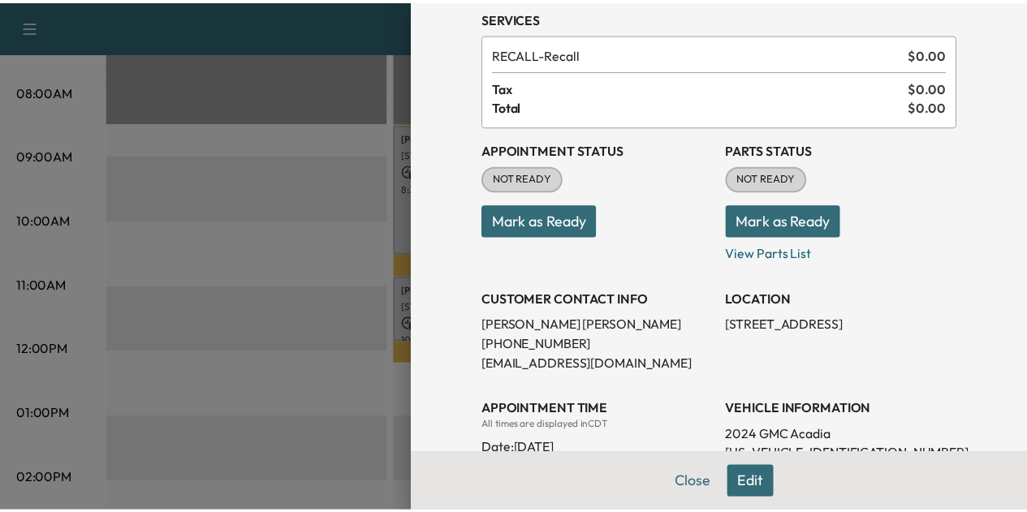
scroll to position [0, 0]
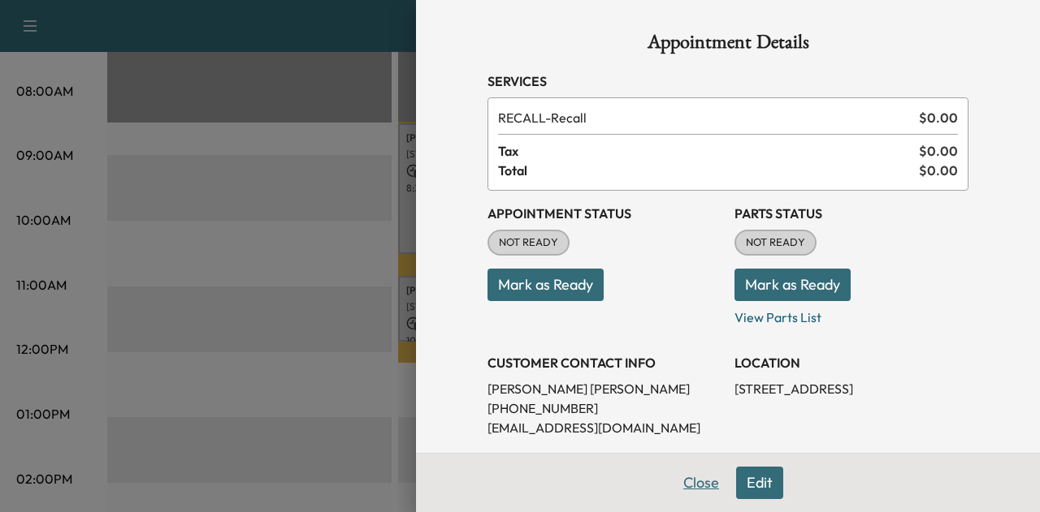
click at [684, 469] on button "Close" at bounding box center [700, 483] width 57 height 32
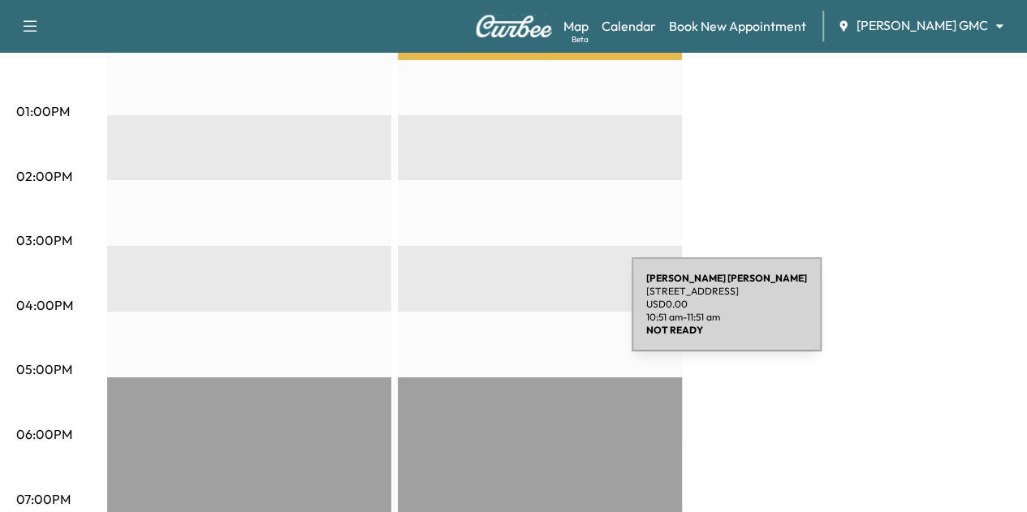
scroll to position [763, 0]
